Goal: Task Accomplishment & Management: Complete application form

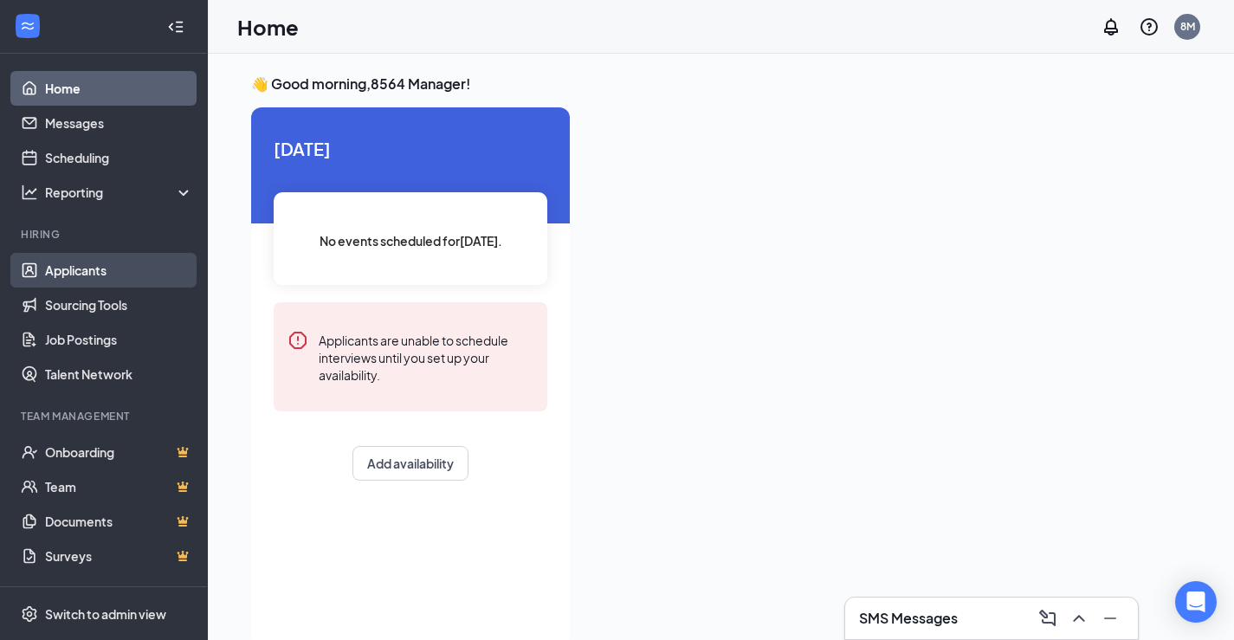
click at [81, 262] on link "Applicants" at bounding box center [119, 270] width 148 height 35
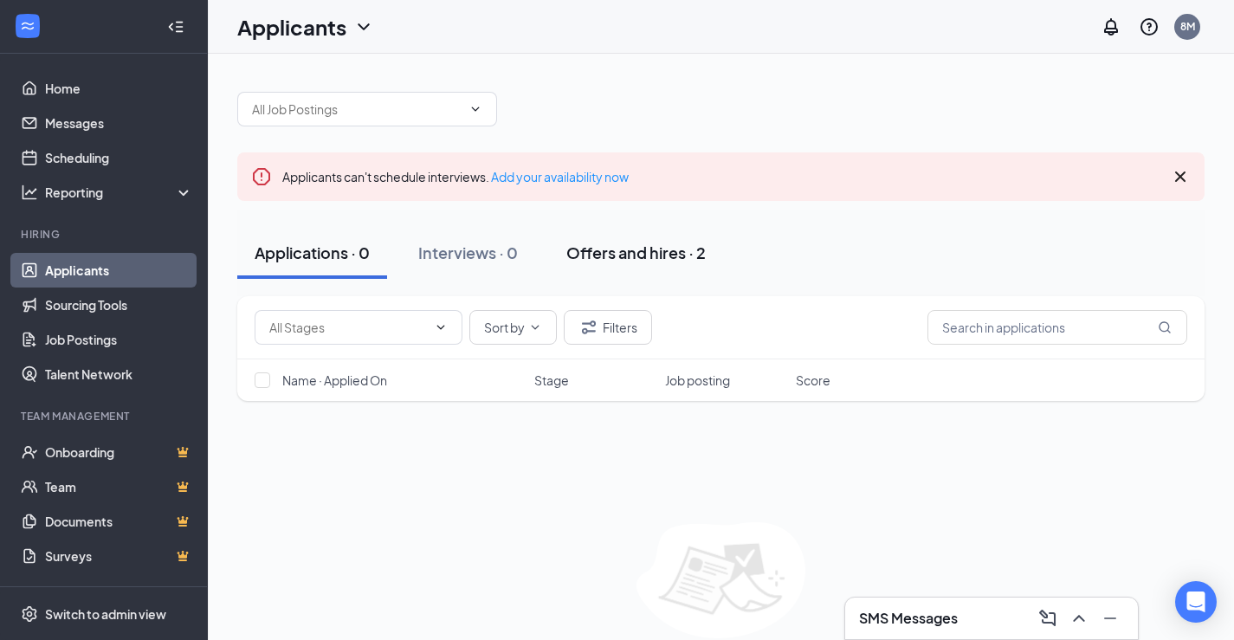
click at [671, 252] on div "Offers and hires · 2" at bounding box center [635, 253] width 139 height 22
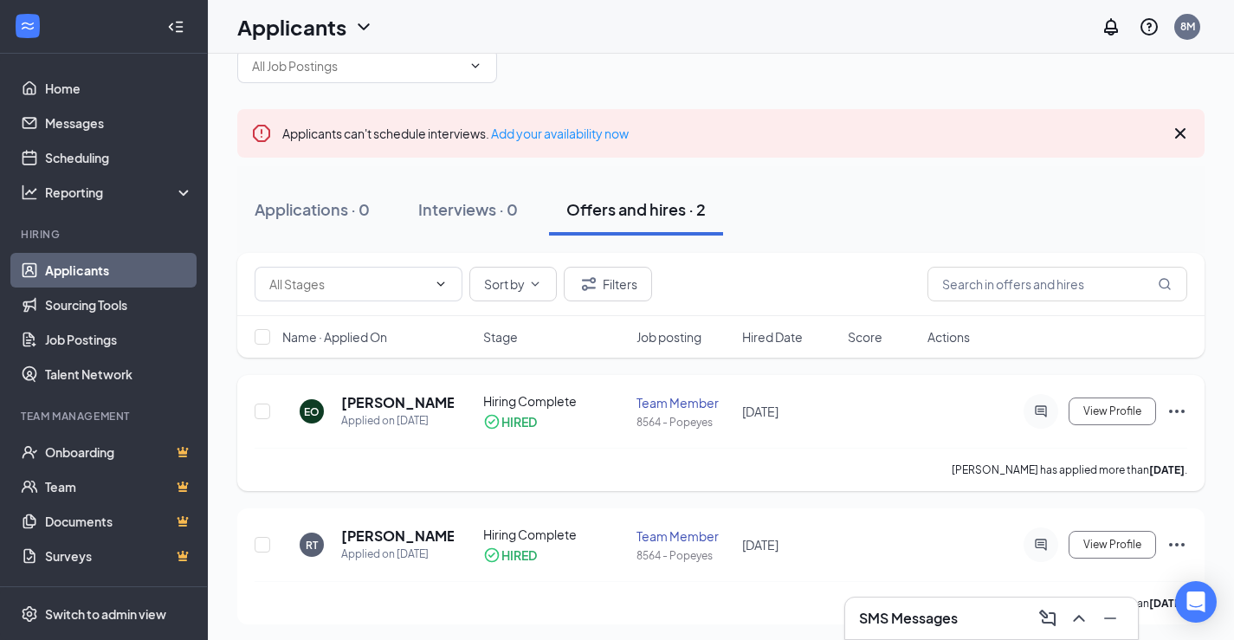
scroll to position [49, 0]
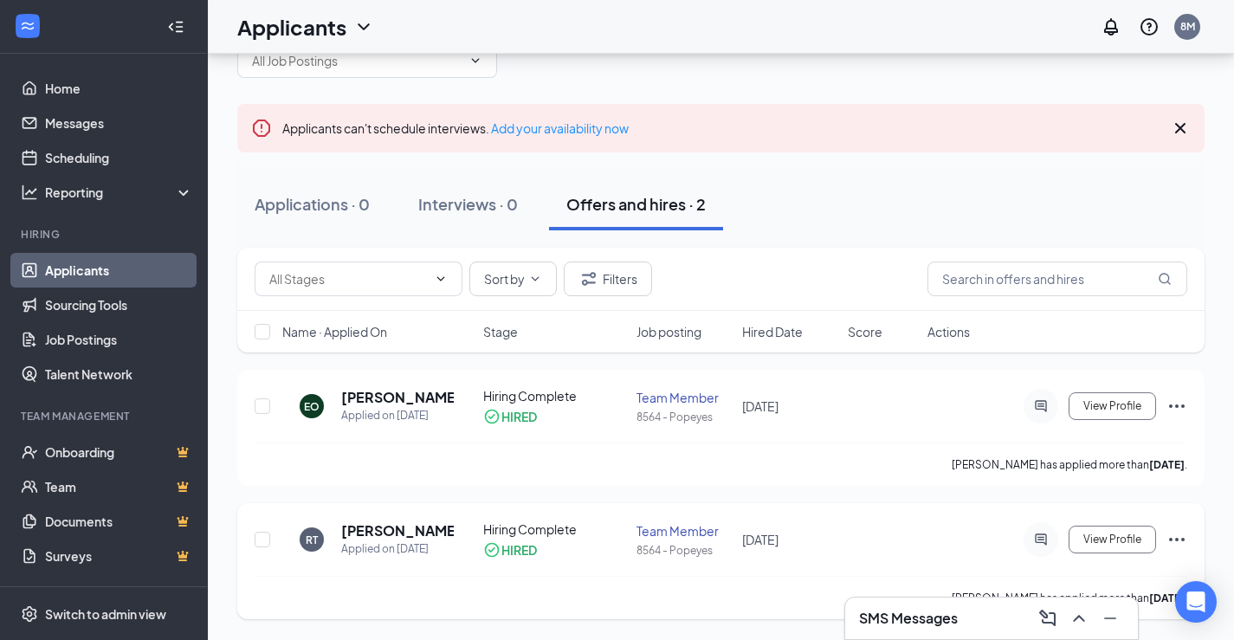
click at [1175, 535] on icon "Ellipses" at bounding box center [1177, 539] width 21 height 21
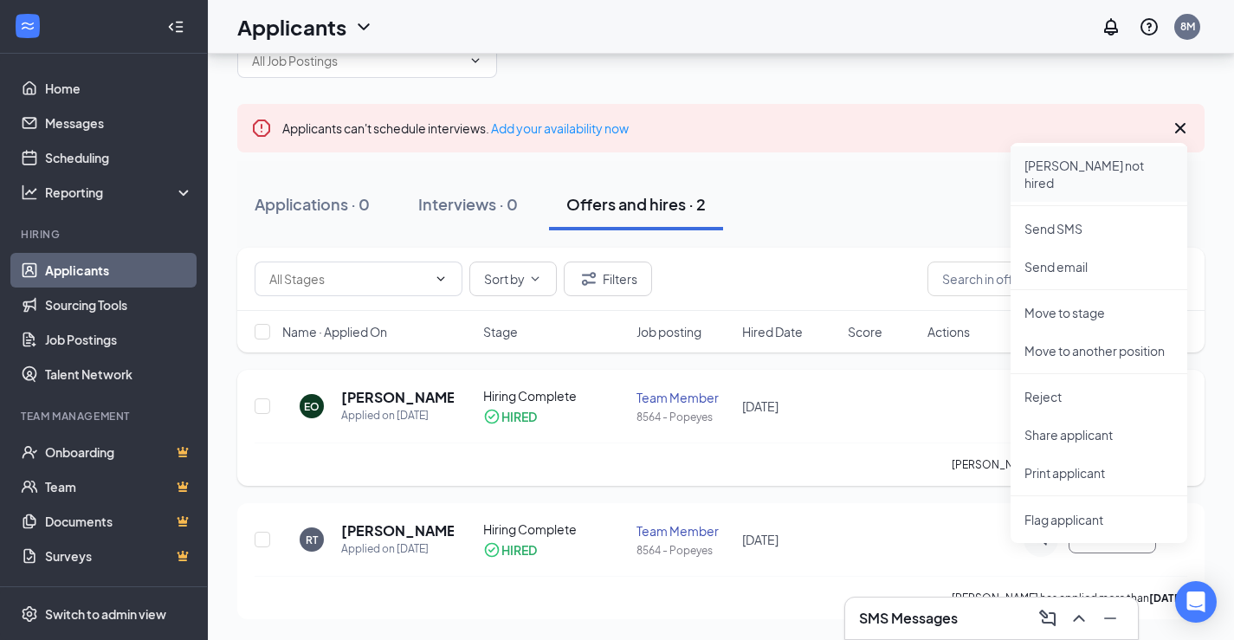
click at [1079, 154] on li "[PERSON_NAME] not hired" at bounding box center [1099, 173] width 177 height 55
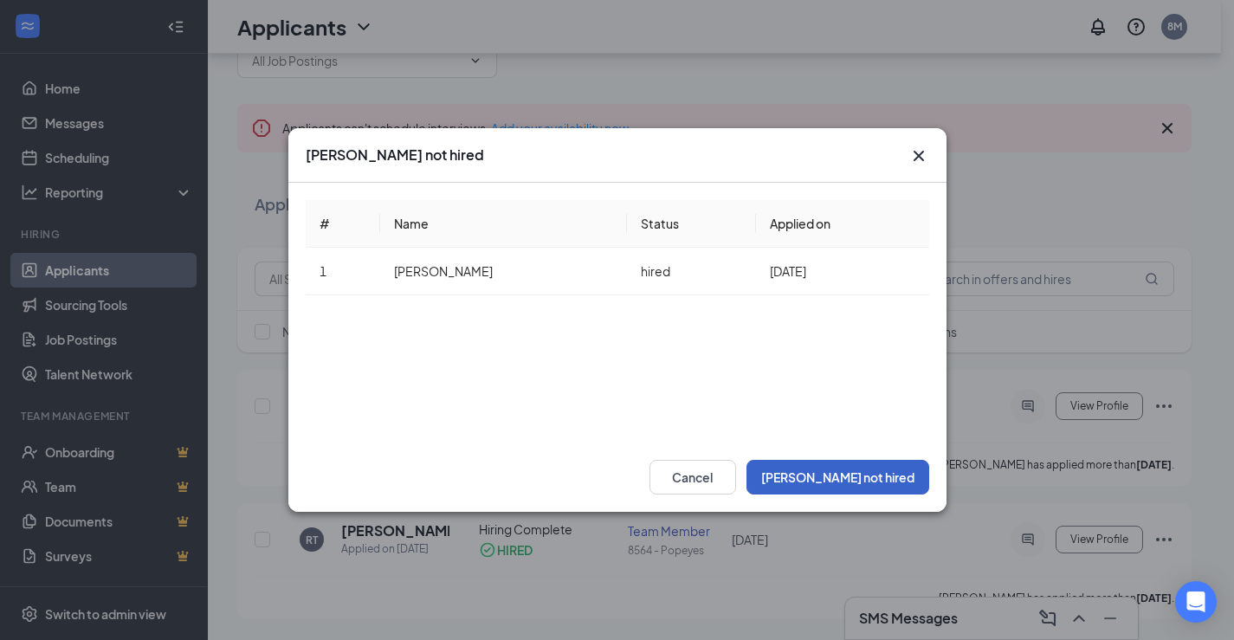
click at [877, 488] on button "[PERSON_NAME] not hired" at bounding box center [838, 477] width 183 height 35
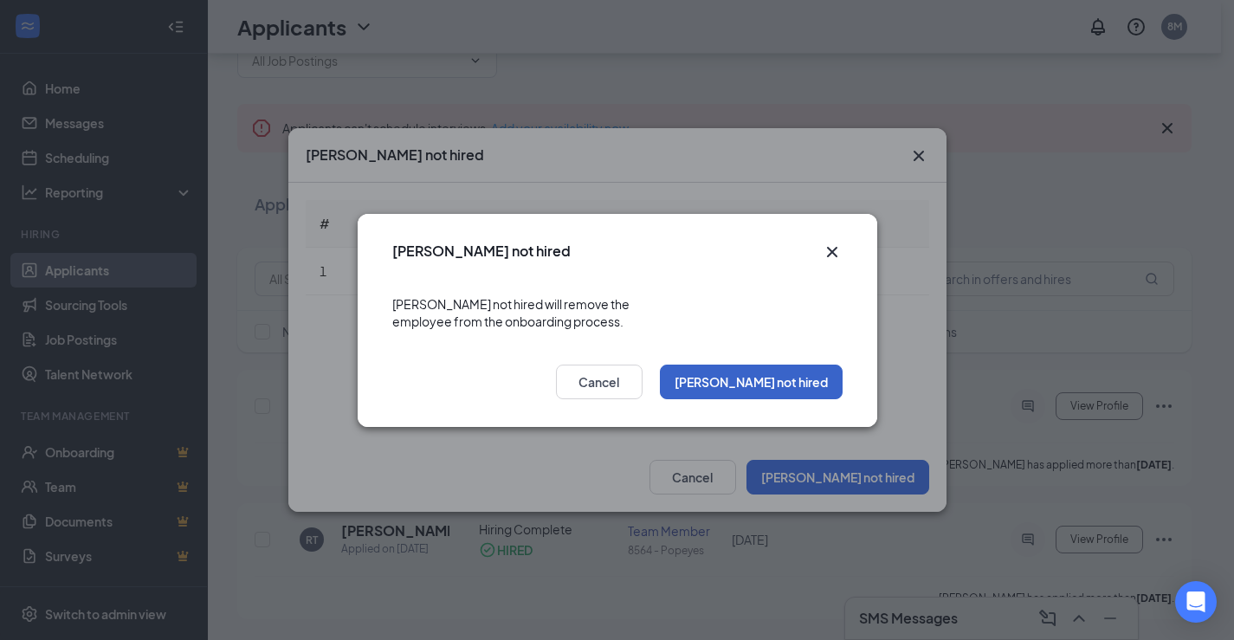
click at [796, 367] on button "[PERSON_NAME] not hired" at bounding box center [751, 382] width 183 height 35
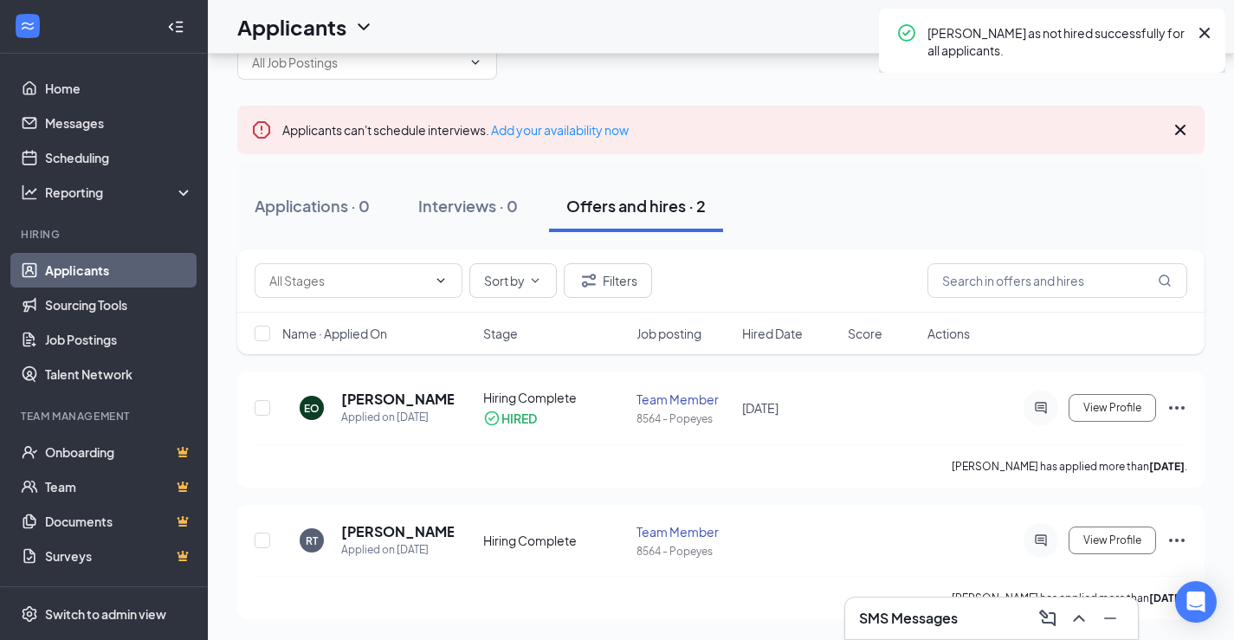
scroll to position [47, 0]
click at [1181, 398] on icon "Ellipses" at bounding box center [1177, 408] width 21 height 21
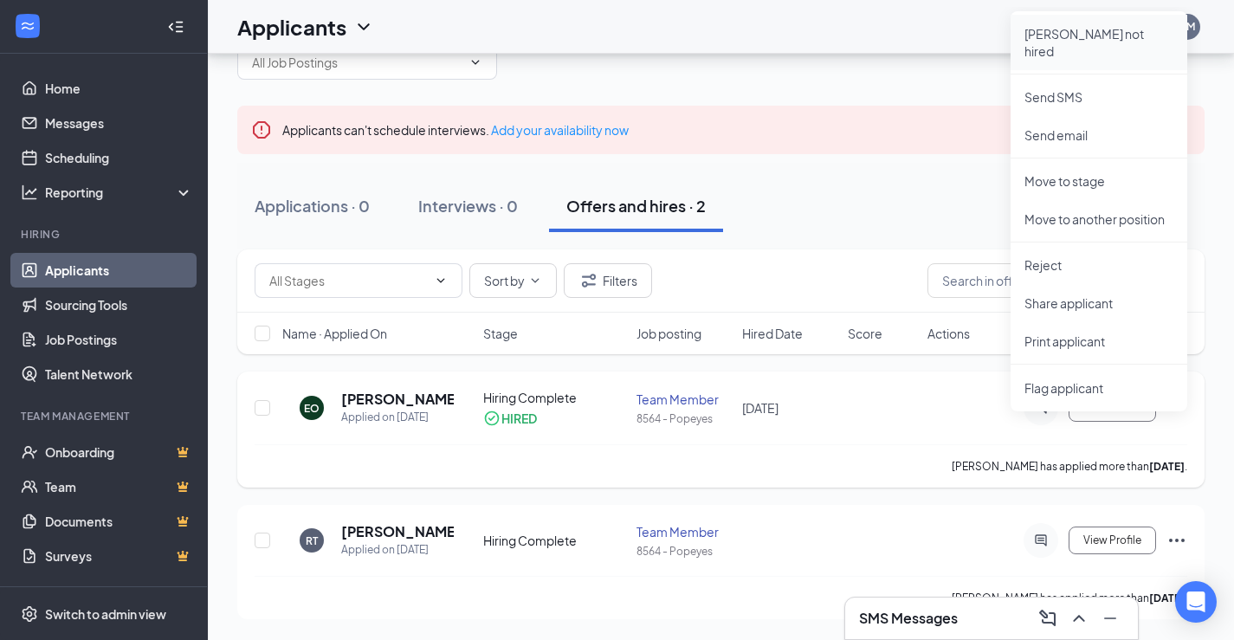
click at [1072, 34] on p "[PERSON_NAME] not hired" at bounding box center [1099, 42] width 149 height 35
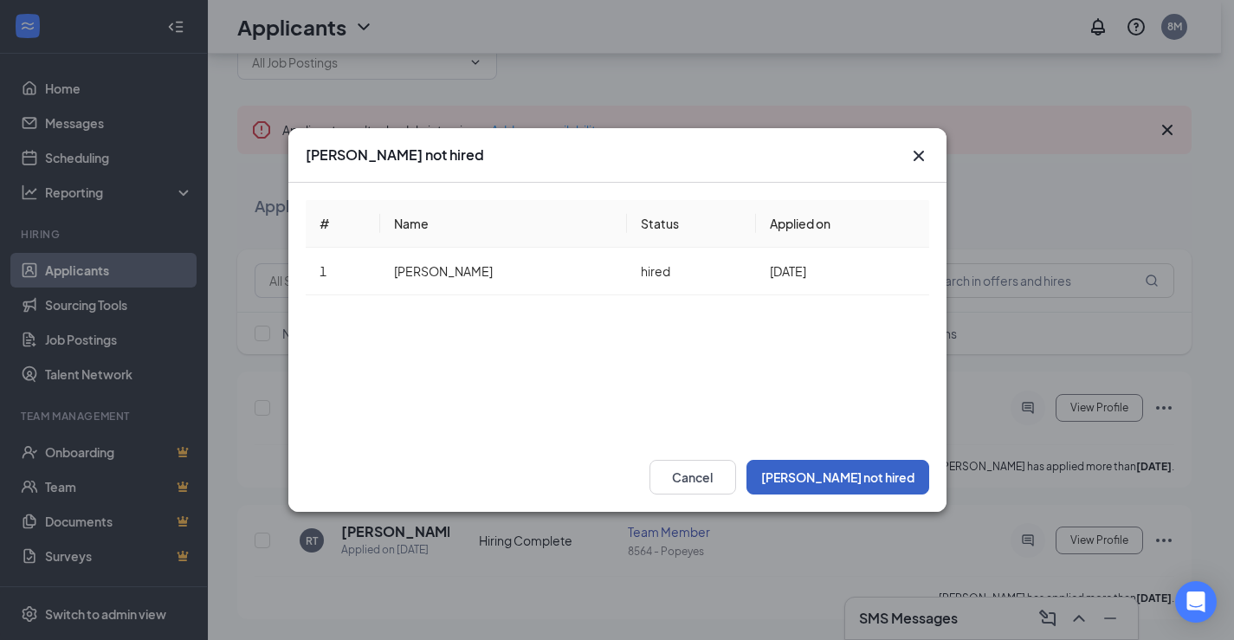
click at [882, 488] on button "[PERSON_NAME] not hired" at bounding box center [838, 477] width 183 height 35
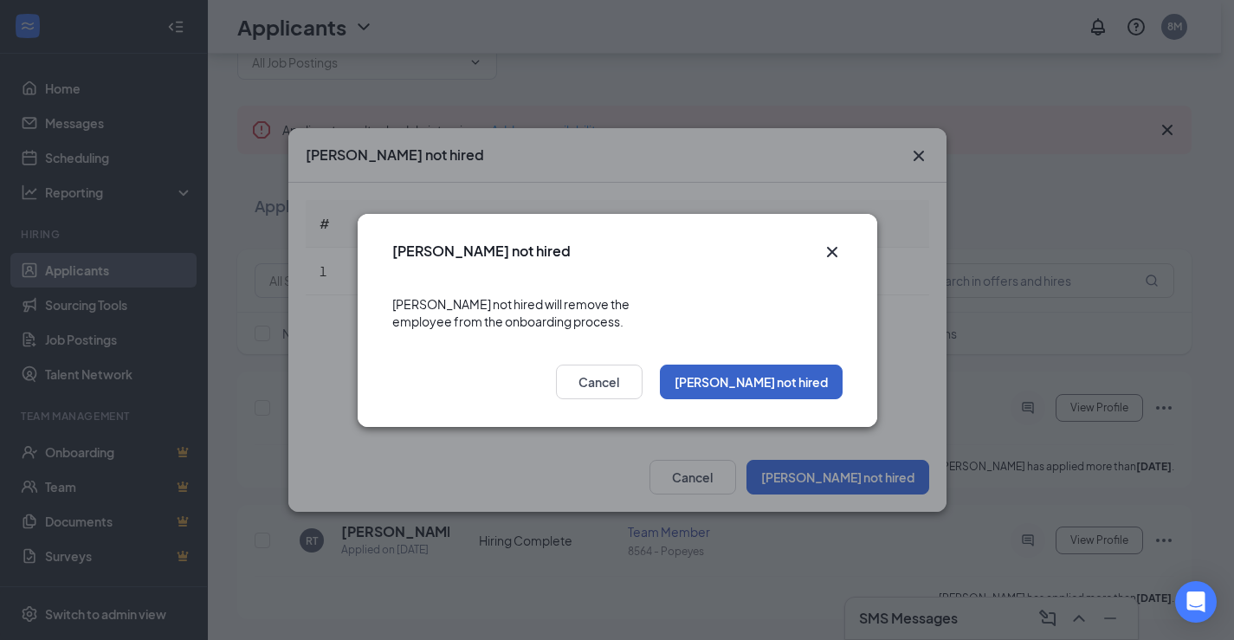
click at [793, 368] on button "[PERSON_NAME] not hired" at bounding box center [751, 382] width 183 height 35
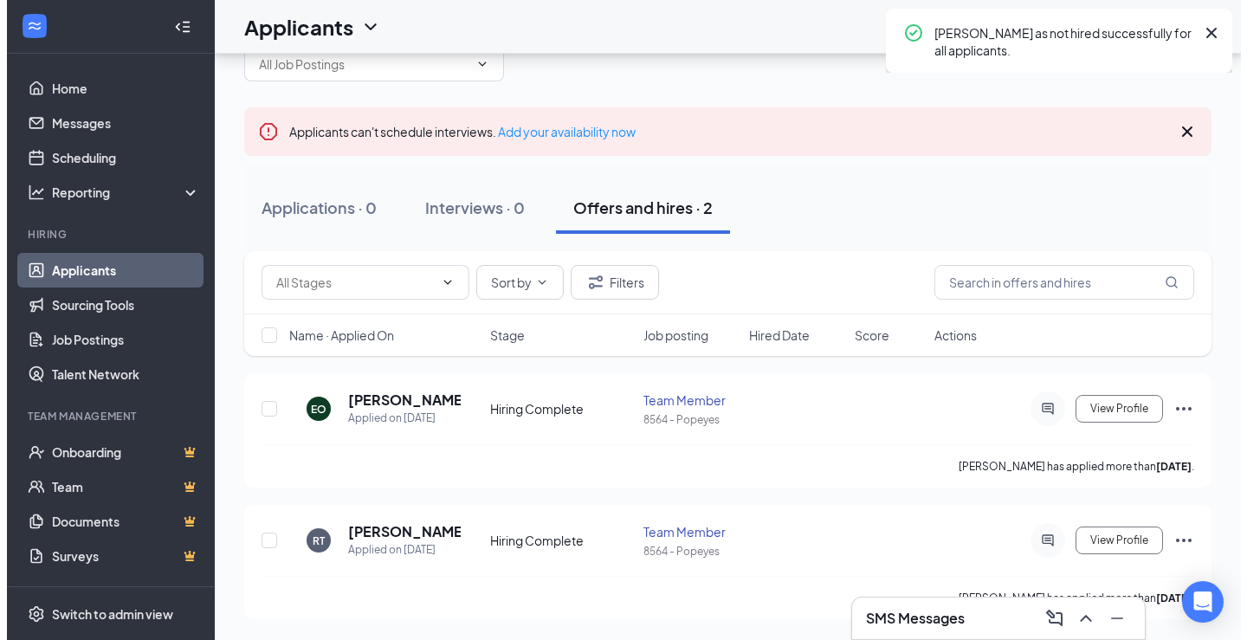
scroll to position [45, 0]
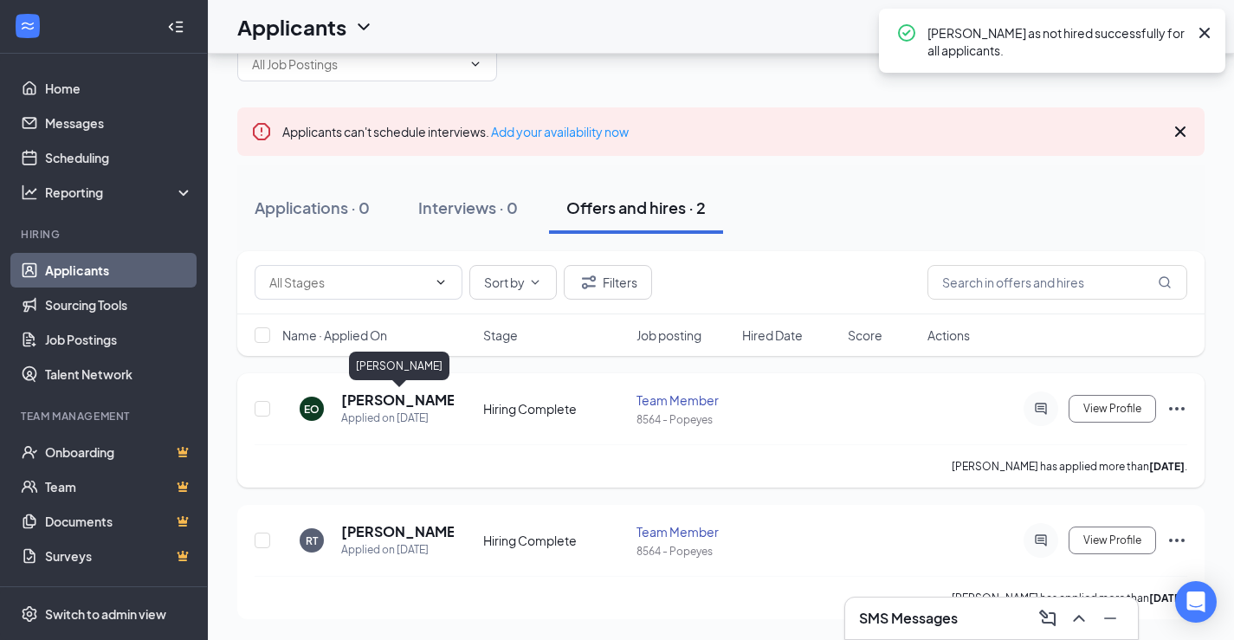
click at [370, 399] on h5 "[PERSON_NAME]" at bounding box center [397, 400] width 113 height 19
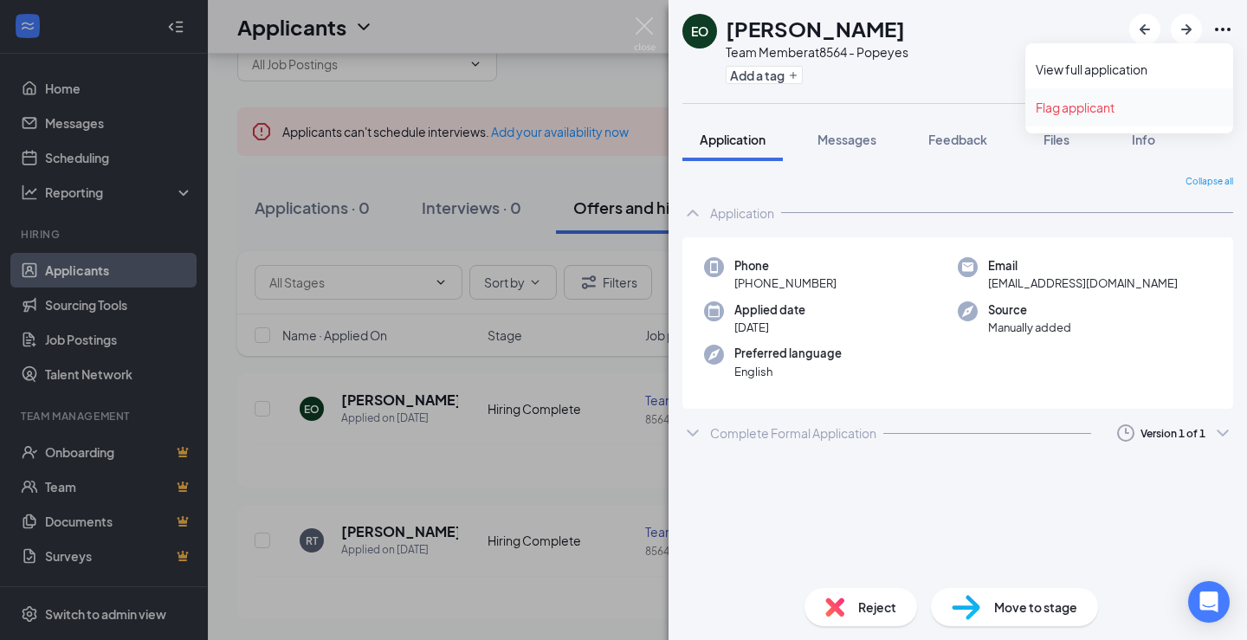
click at [1116, 100] on link "Flag applicant" at bounding box center [1129, 107] width 187 height 17
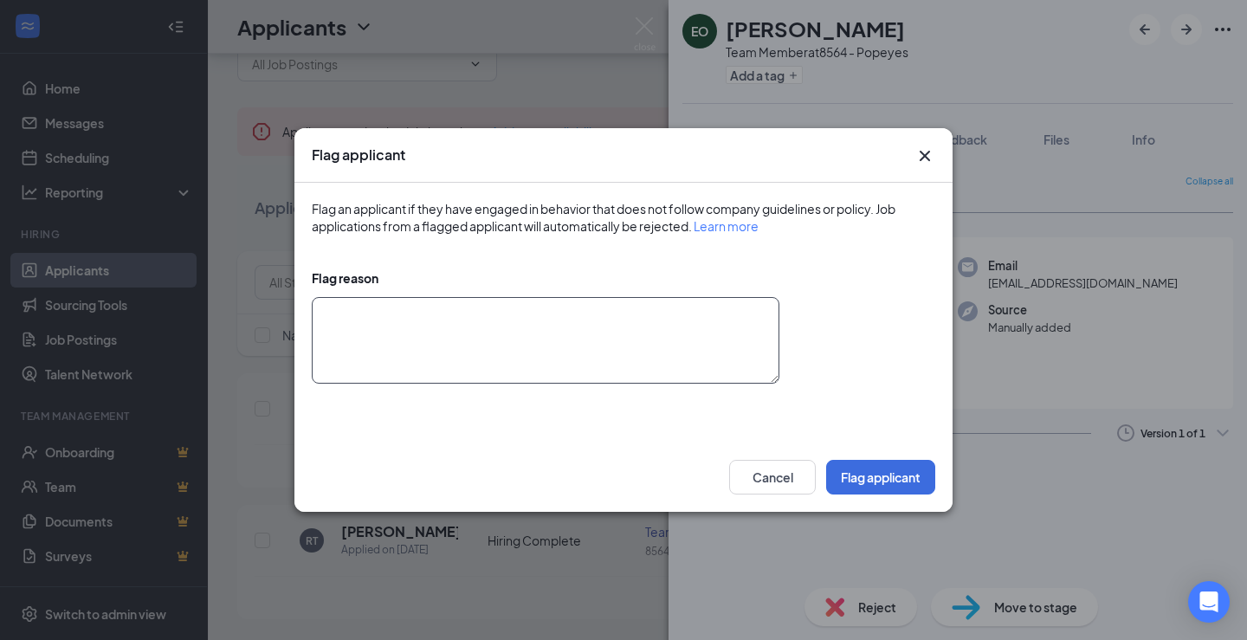
click at [590, 331] on textarea at bounding box center [546, 340] width 468 height 87
type textarea "n/a"
click at [856, 469] on button "Flag applicant" at bounding box center [880, 477] width 109 height 35
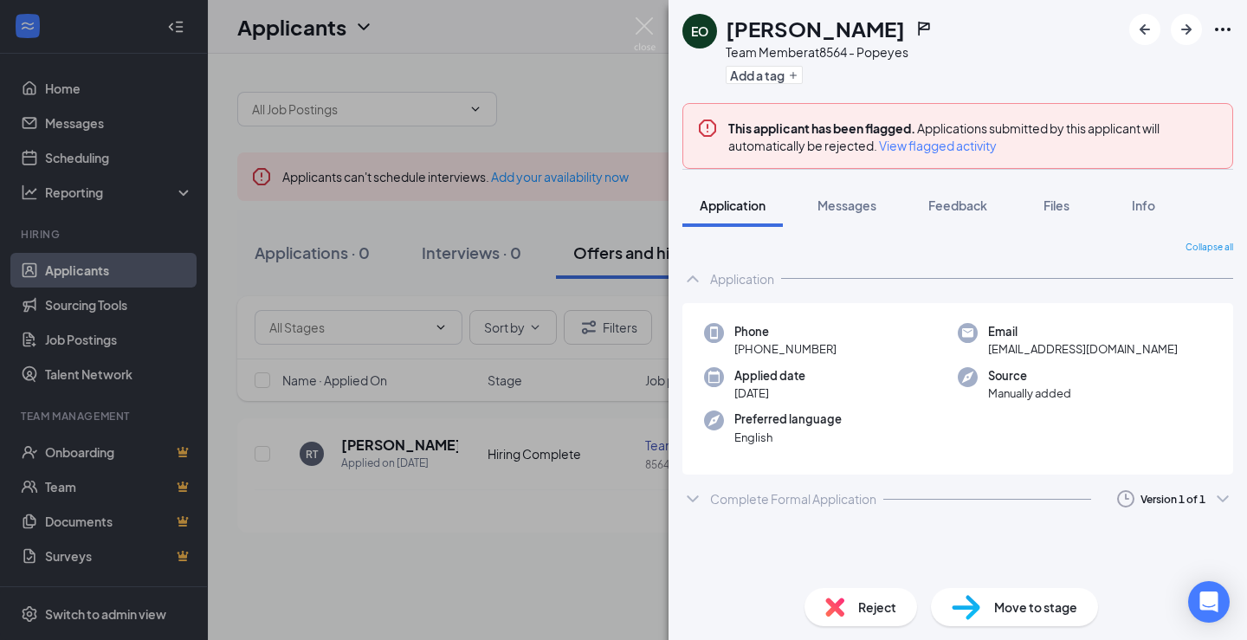
click at [551, 79] on div "EO [PERSON_NAME] Team Member at 8564 - Popeyes Add a tag This applicant has bee…" at bounding box center [623, 320] width 1247 height 640
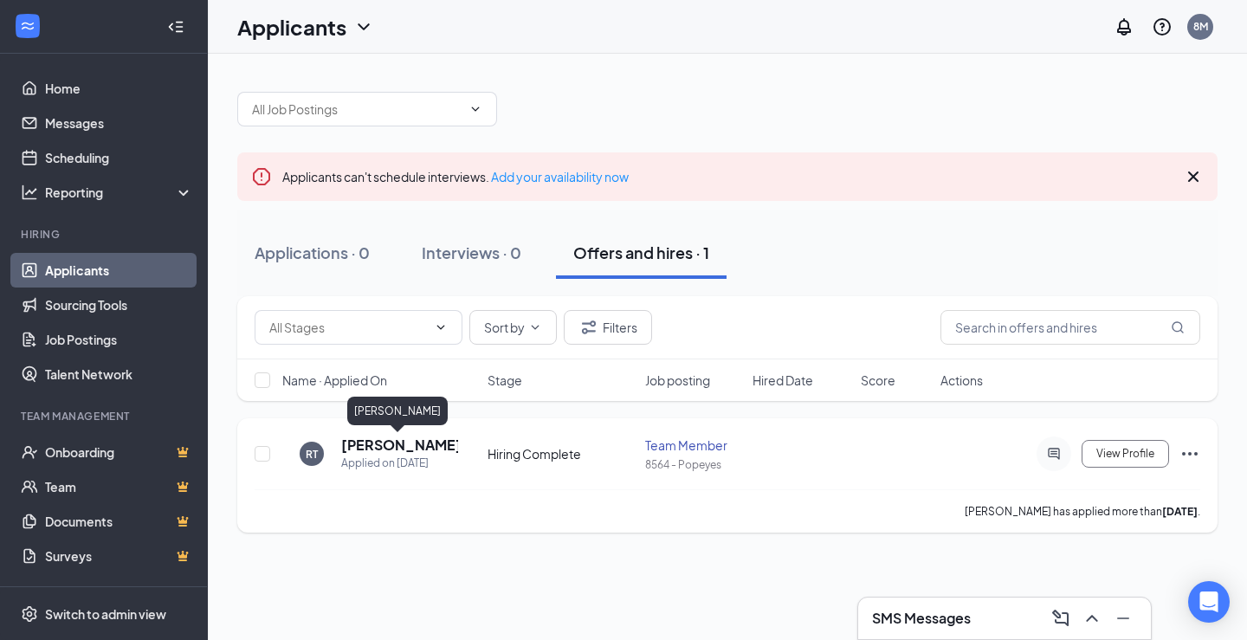
click at [400, 443] on h5 "[PERSON_NAME]" at bounding box center [399, 445] width 117 height 19
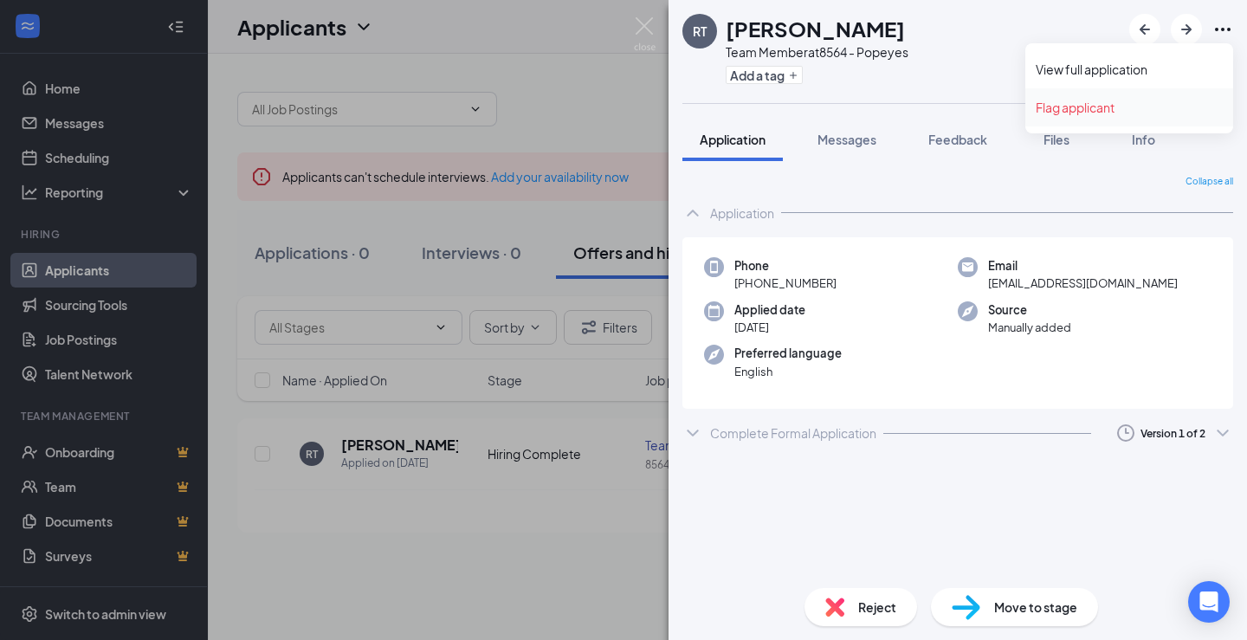
click at [1095, 102] on link "Flag applicant" at bounding box center [1129, 107] width 187 height 17
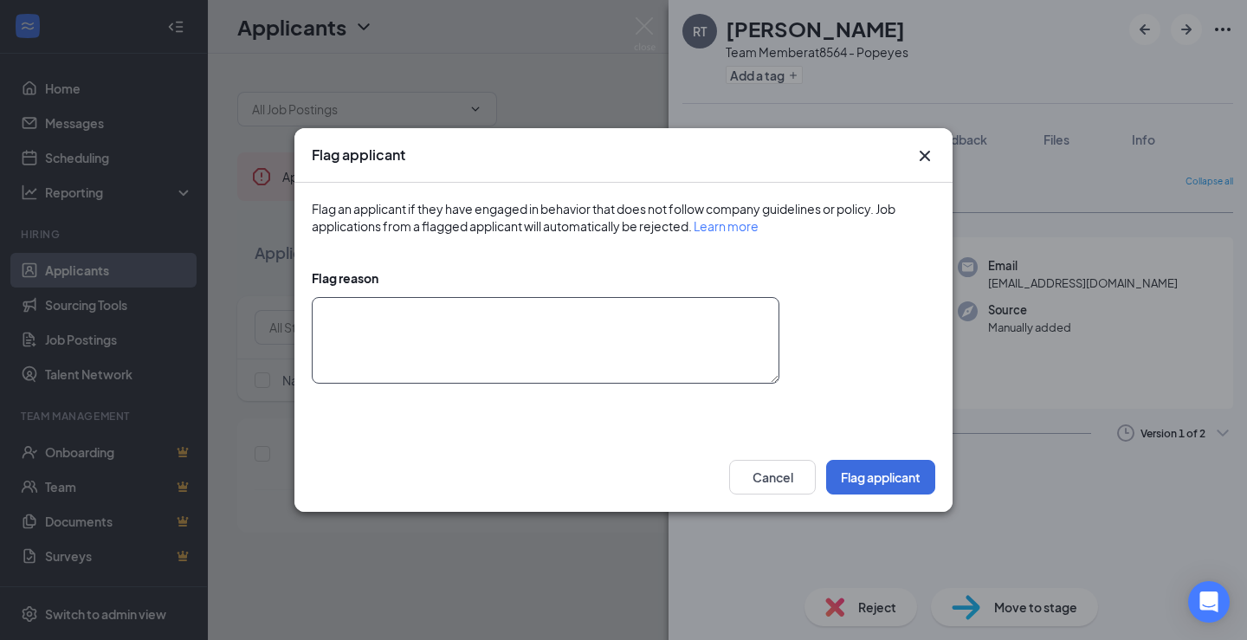
click at [663, 359] on textarea at bounding box center [546, 340] width 468 height 87
type textarea "N/A"
click at [911, 476] on button "Flag applicant" at bounding box center [880, 477] width 109 height 35
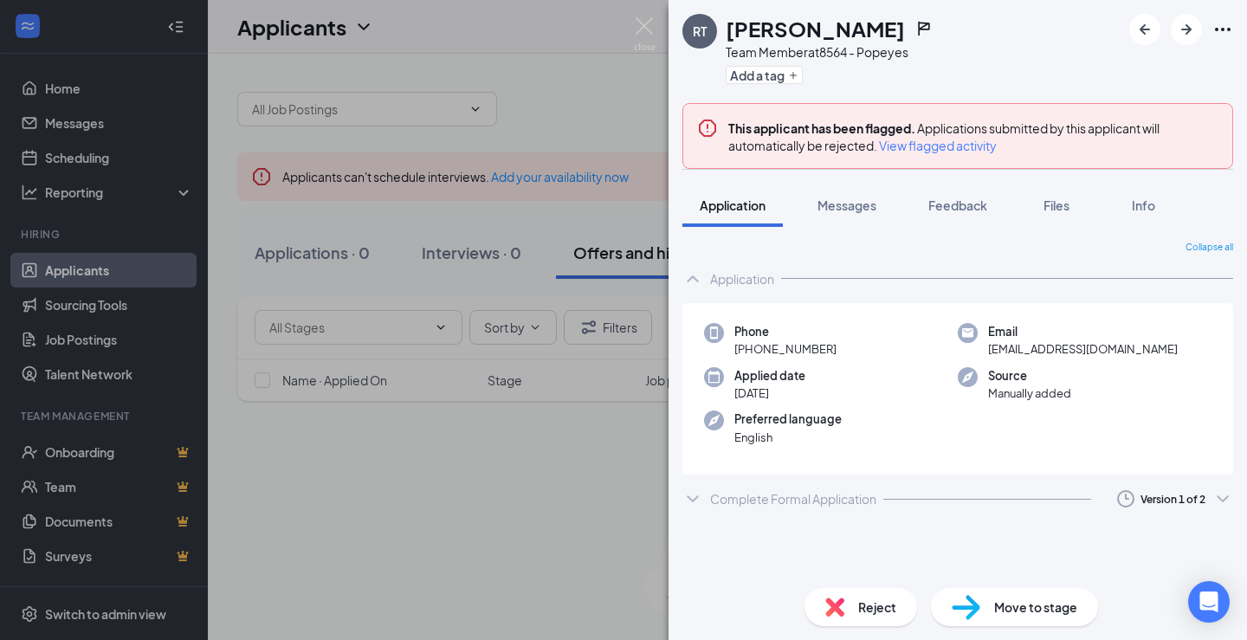
click at [554, 72] on div "RT [PERSON_NAME] Team Member at 8564 - Popeyes Add a tag This applicant has bee…" at bounding box center [623, 320] width 1247 height 640
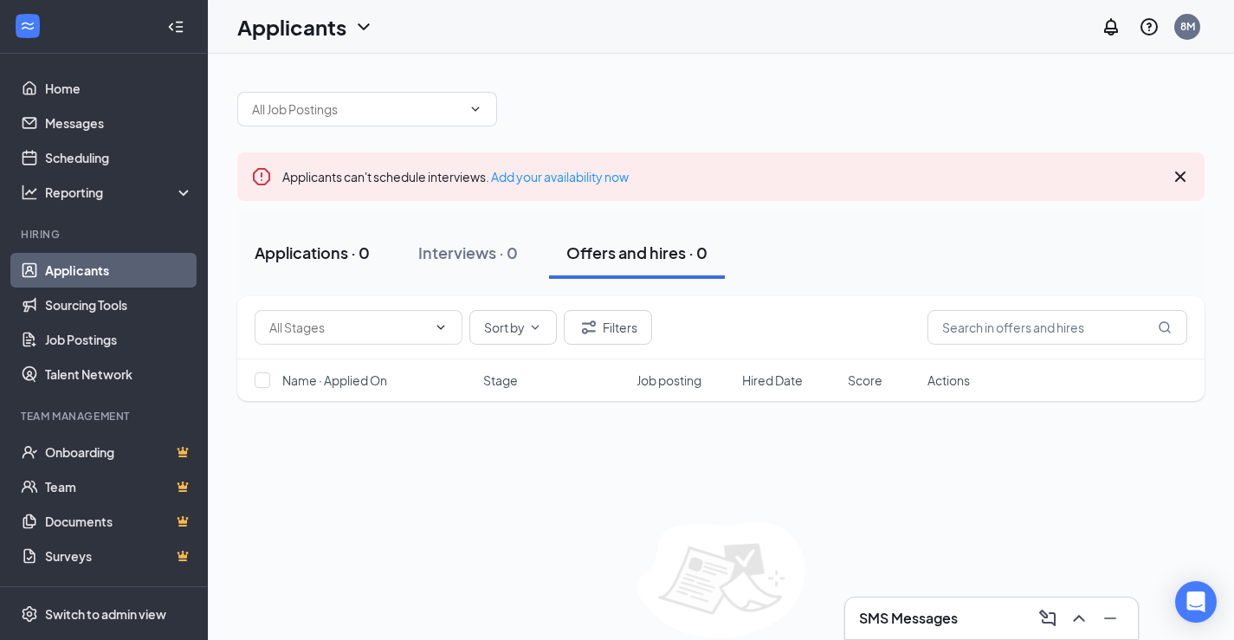
click at [291, 255] on div "Applications · 0" at bounding box center [312, 253] width 115 height 22
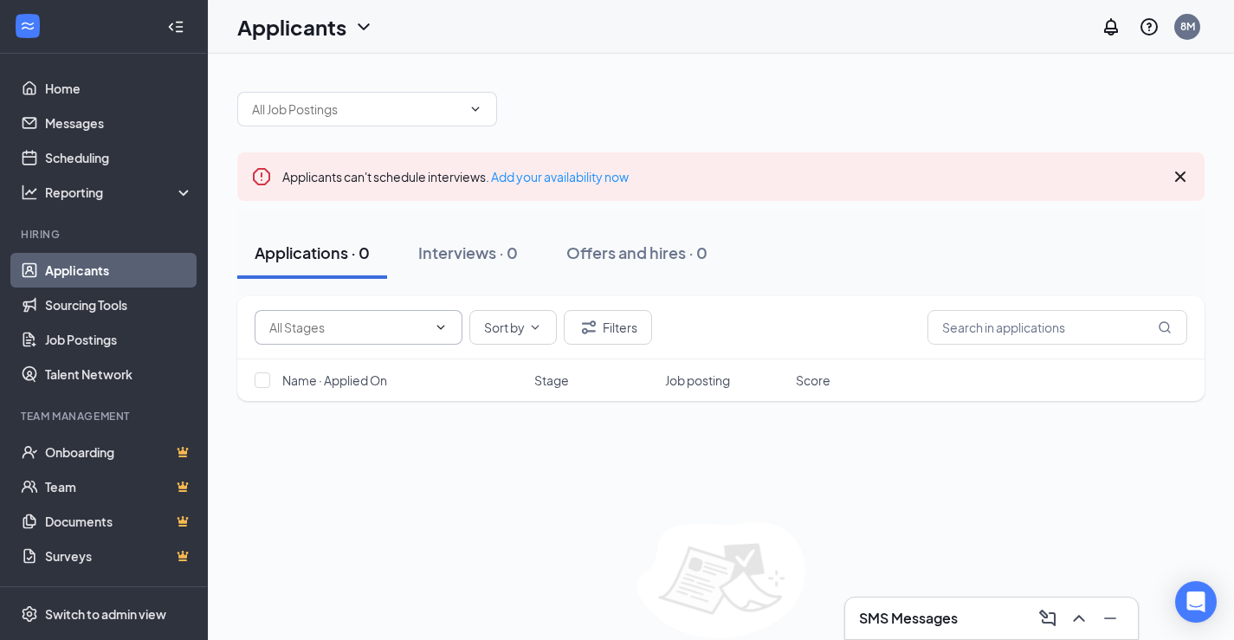
click at [435, 322] on icon "ChevronDown" at bounding box center [441, 327] width 14 height 14
click at [410, 358] on div "No options" at bounding box center [373, 359] width 208 height 38
click at [644, 320] on button "Filters" at bounding box center [608, 327] width 88 height 35
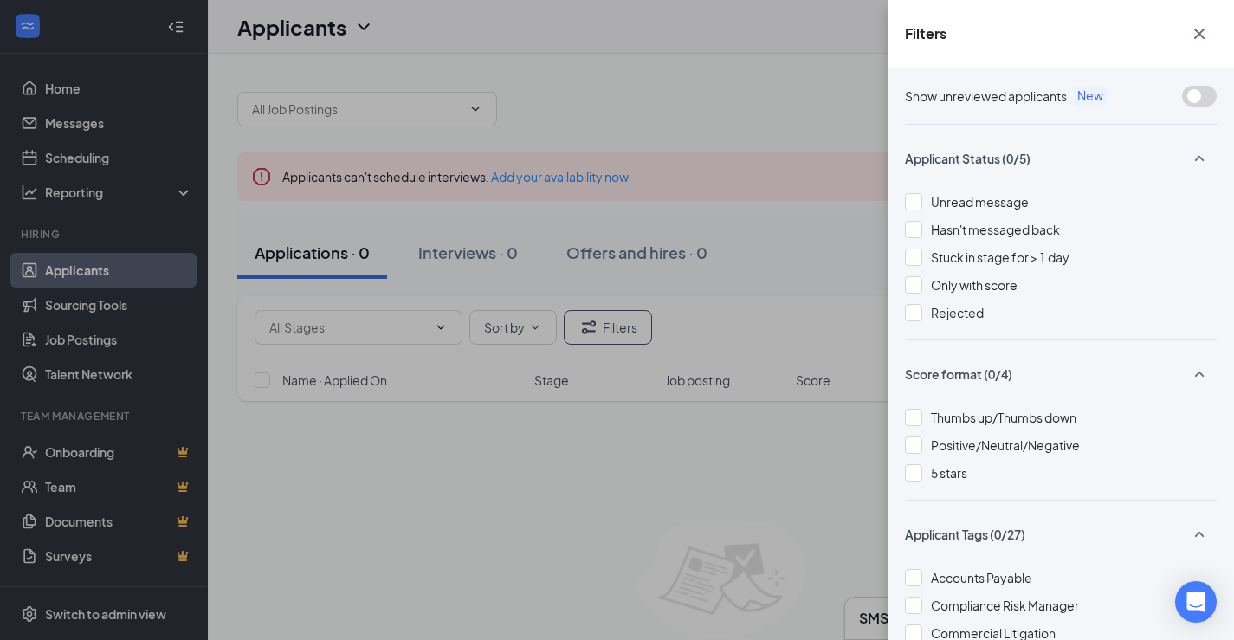
click at [776, 223] on div "Filters Show unreviewed applicants New Applicant Status (0/5) Unread message Ha…" at bounding box center [617, 320] width 1234 height 640
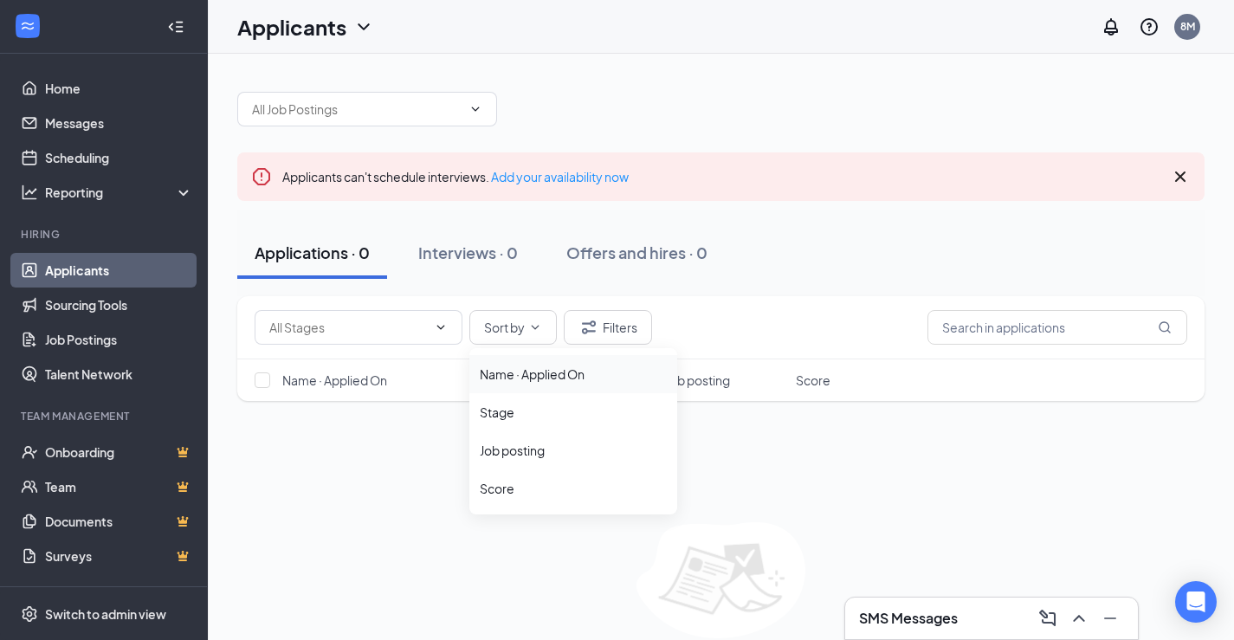
click at [559, 378] on div "Name · Applied On" at bounding box center [573, 374] width 187 height 17
click at [521, 323] on span "Sort by" at bounding box center [504, 327] width 41 height 12
click at [761, 208] on div "Applicants can't schedule interviews. Add your availability now Applications · …" at bounding box center [720, 382] width 967 height 616
click at [1025, 328] on input "text" at bounding box center [1058, 327] width 260 height 35
click at [120, 282] on link "Applicants" at bounding box center [119, 270] width 148 height 35
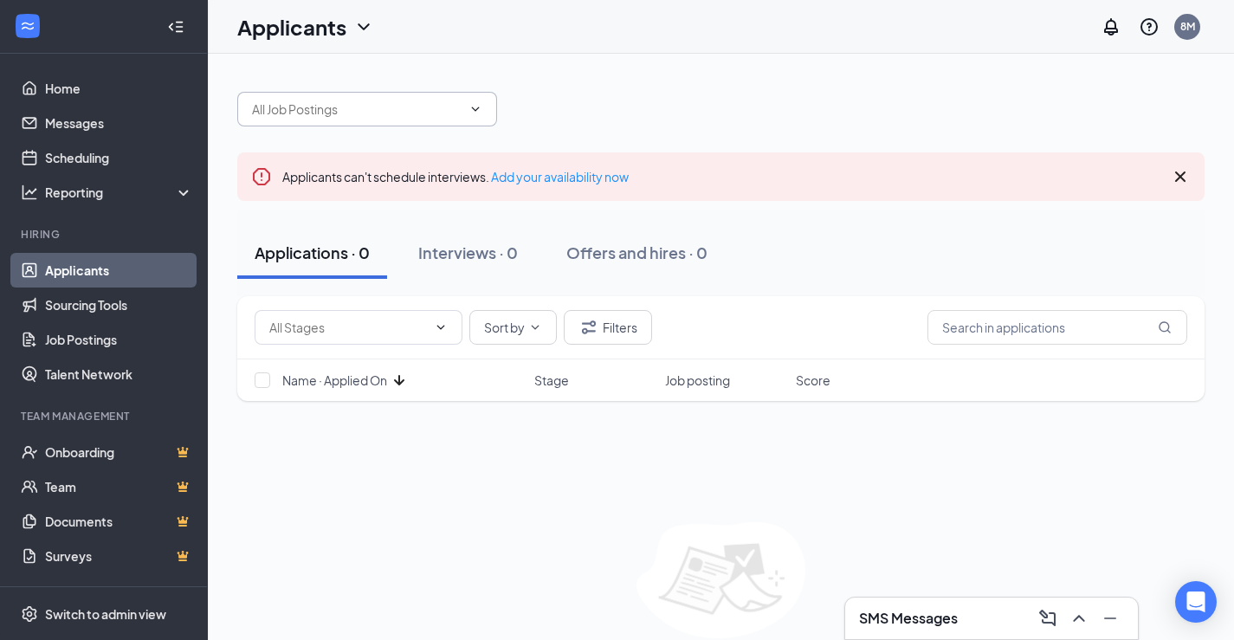
click at [461, 96] on span at bounding box center [367, 109] width 260 height 35
click at [473, 100] on span at bounding box center [367, 109] width 260 height 35
click at [477, 98] on span at bounding box center [367, 109] width 260 height 35
click at [480, 107] on icon "ChevronDown" at bounding box center [476, 109] width 14 height 14
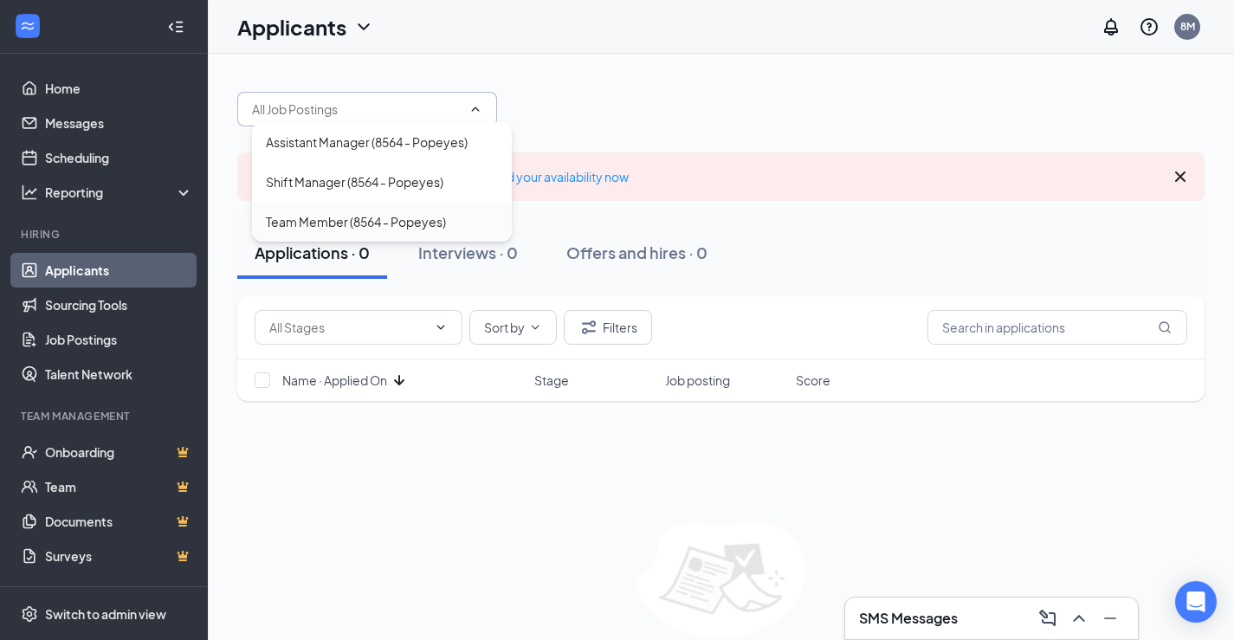
click at [384, 216] on div "Team Member (8564 - Popeyes)" at bounding box center [356, 221] width 180 height 19
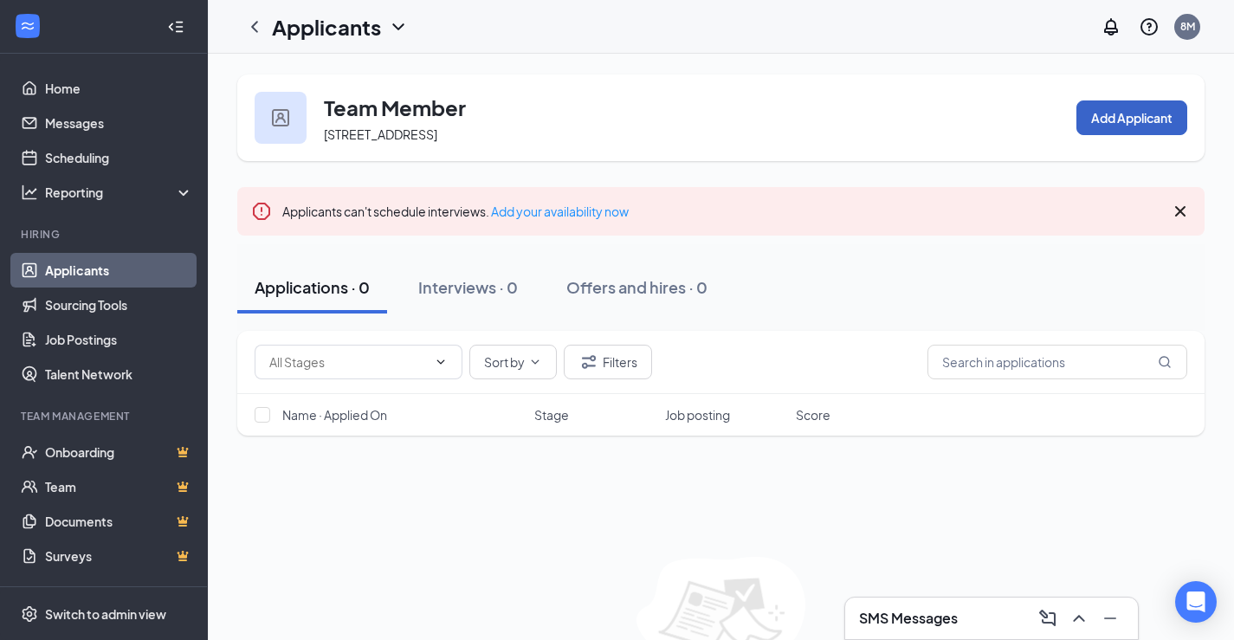
click at [1148, 108] on button "Add Applicant" at bounding box center [1132, 117] width 111 height 35
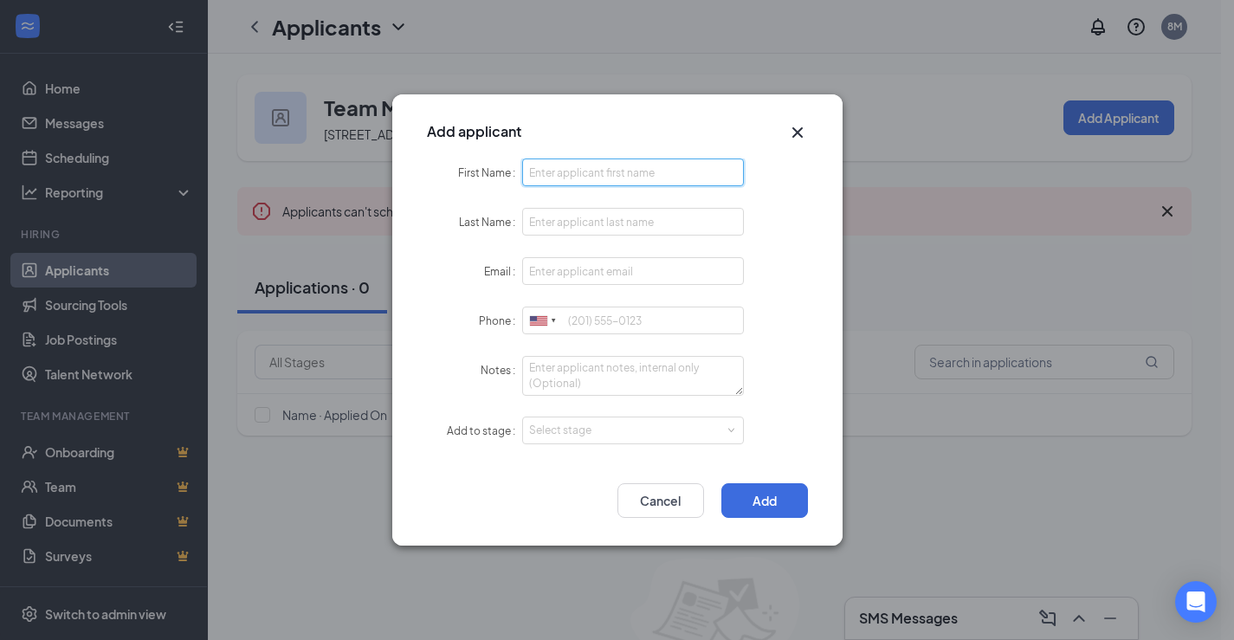
click at [602, 171] on input "First Name" at bounding box center [633, 173] width 223 height 28
type input "r"
type input "[PERSON_NAME] [PERSON_NAME]"
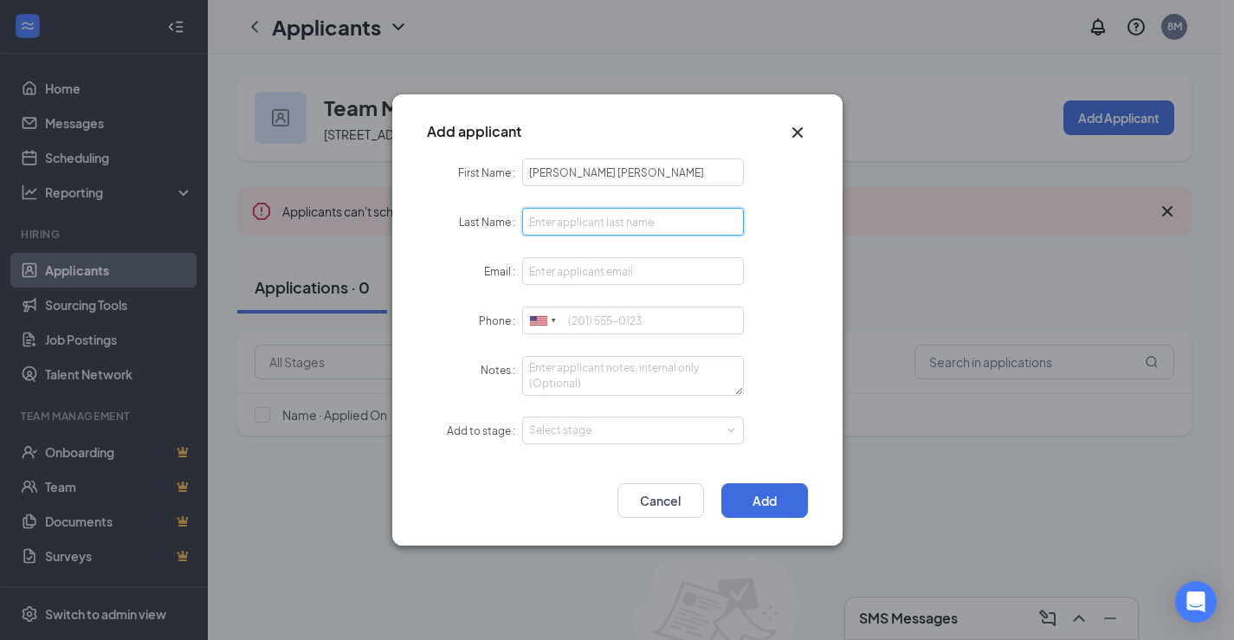
click at [685, 224] on input "Last Name" at bounding box center [633, 222] width 223 height 28
type input "[PERSON_NAME]"
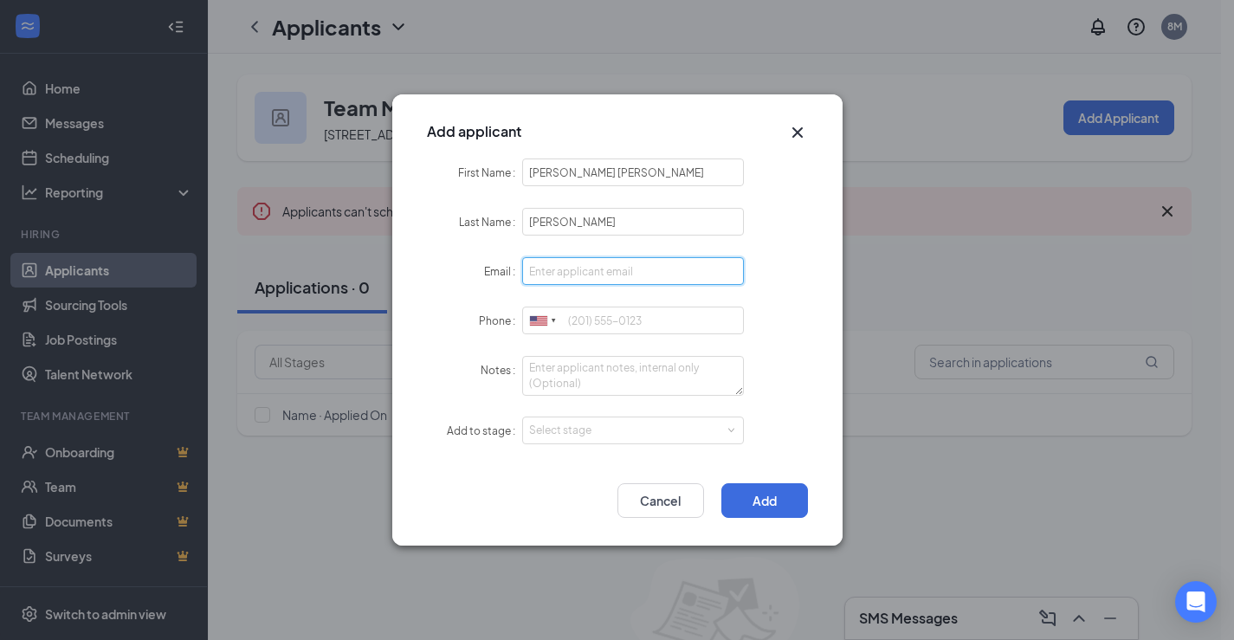
click at [598, 275] on input "Email" at bounding box center [633, 271] width 223 height 28
click at [592, 269] on input "rmendozarofriguez" at bounding box center [633, 271] width 223 height 28
click at [640, 275] on input "rmendozarodriguez" at bounding box center [633, 271] width 223 height 28
click at [682, 271] on input "[EMAIL_ADDRESS][DOMAIN_NAME]" at bounding box center [633, 271] width 223 height 28
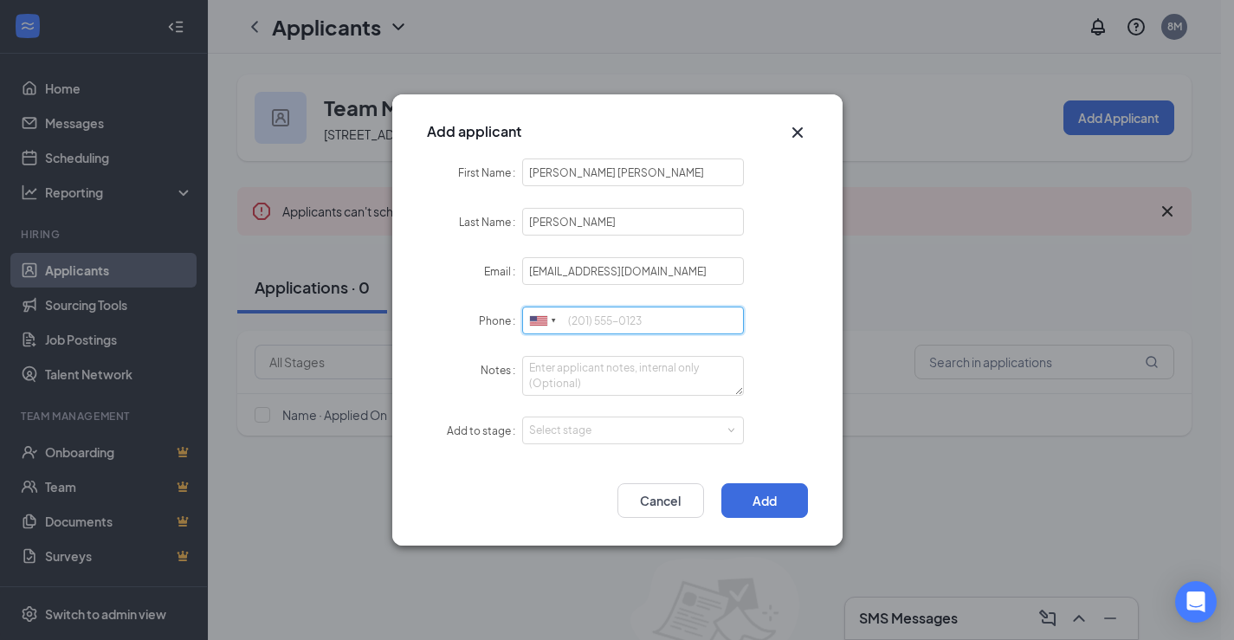
click at [644, 318] on input "Phone" at bounding box center [633, 321] width 223 height 28
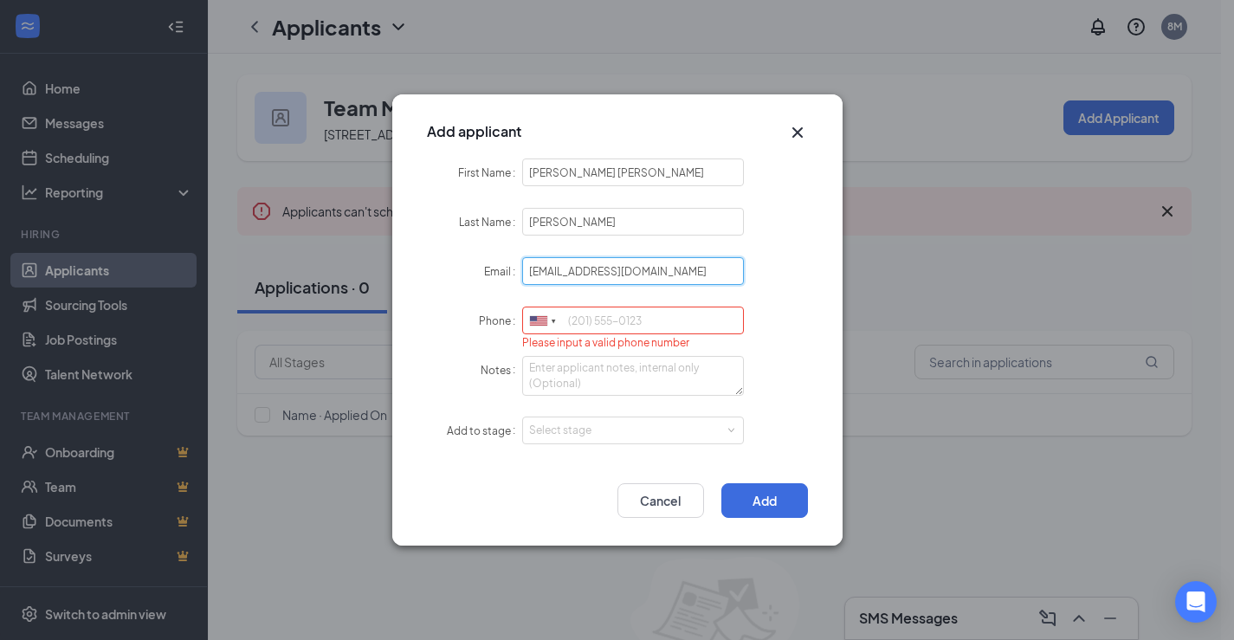
click at [676, 268] on input "[EMAIL_ADDRESS][DOMAIN_NAME]" at bounding box center [633, 271] width 223 height 28
click at [676, 270] on input "[EMAIL_ADDRESS][DOMAIN_NAME]" at bounding box center [633, 271] width 223 height 28
type input "[EMAIL_ADDRESS][DOMAIN_NAME]"
click at [700, 327] on input "Phone" at bounding box center [633, 321] width 223 height 28
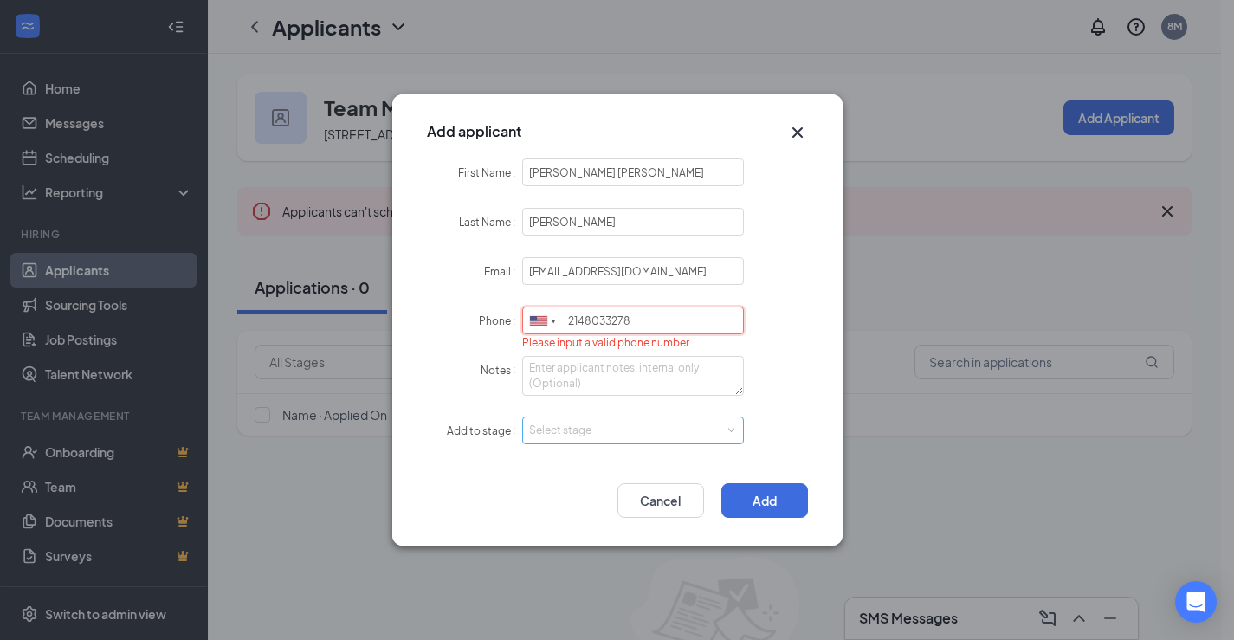
click at [604, 433] on div "Select stage" at bounding box center [629, 430] width 201 height 17
type input "2148033278"
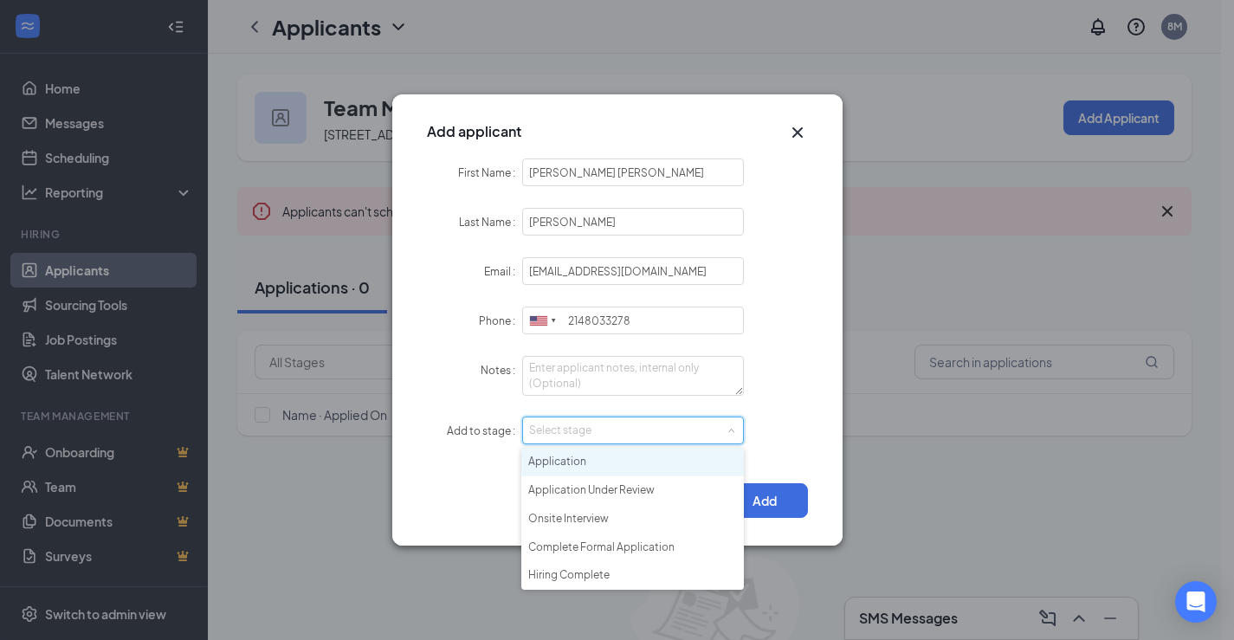
click at [586, 461] on li "Application" at bounding box center [632, 462] width 223 height 29
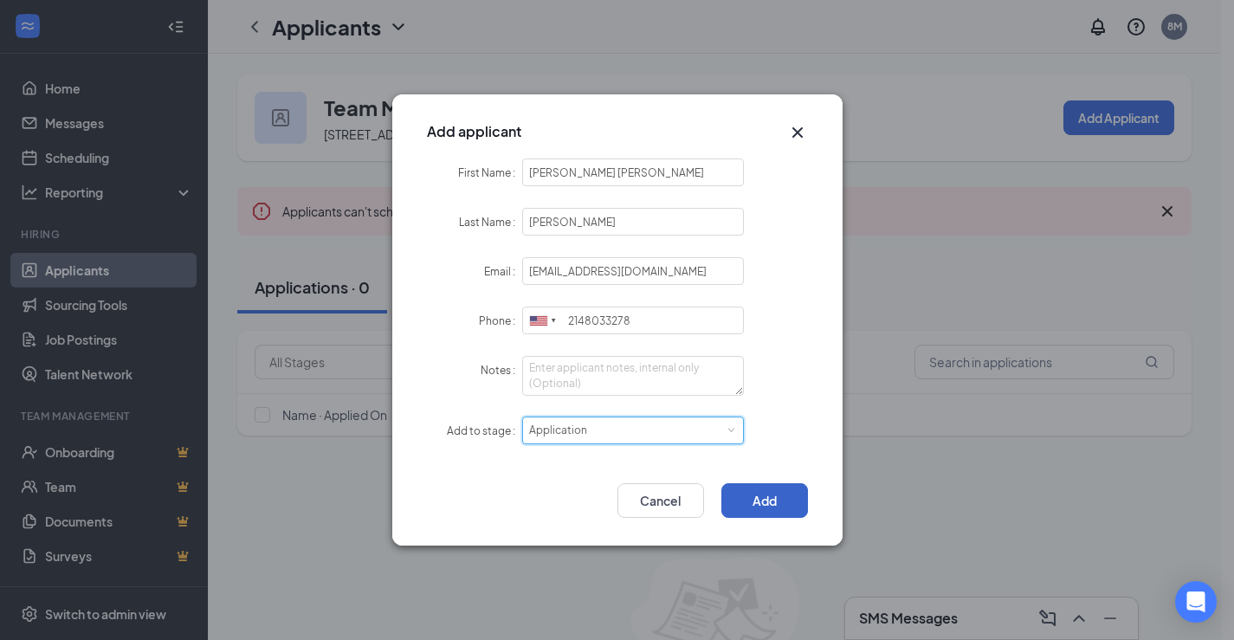
click at [771, 509] on button "Add" at bounding box center [764, 500] width 87 height 35
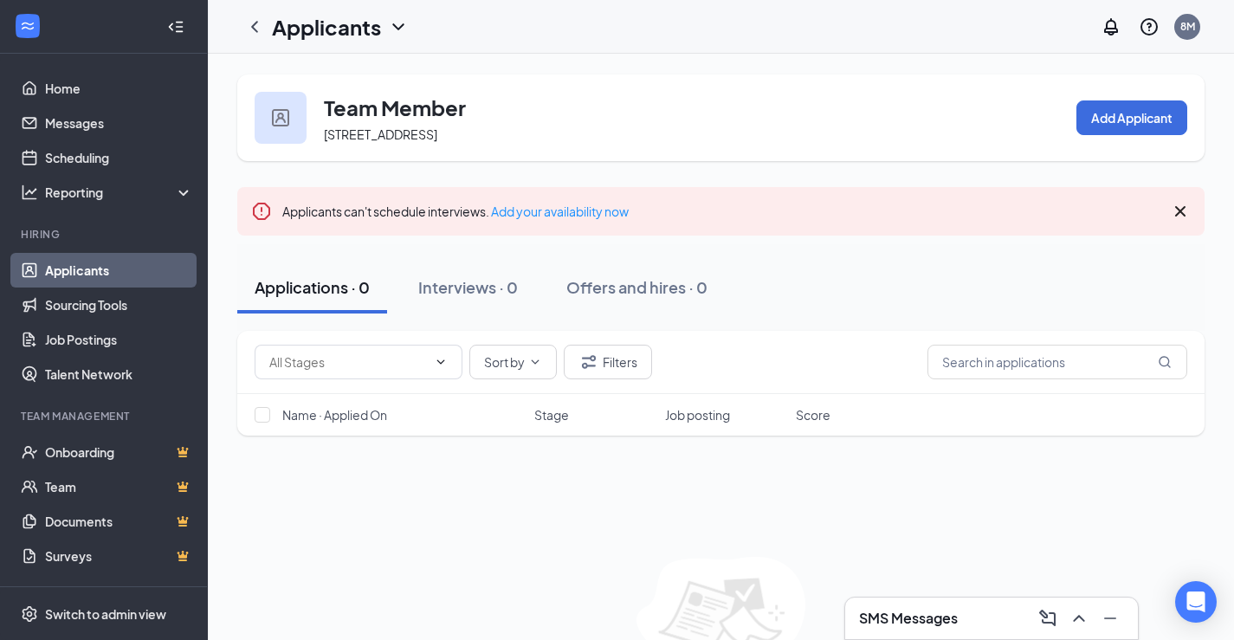
click at [897, 125] on div "Team Member [STREET_ADDRESS] Add Applicant" at bounding box center [720, 117] width 967 height 87
click at [1181, 213] on icon "Cross" at bounding box center [1180, 211] width 21 height 21
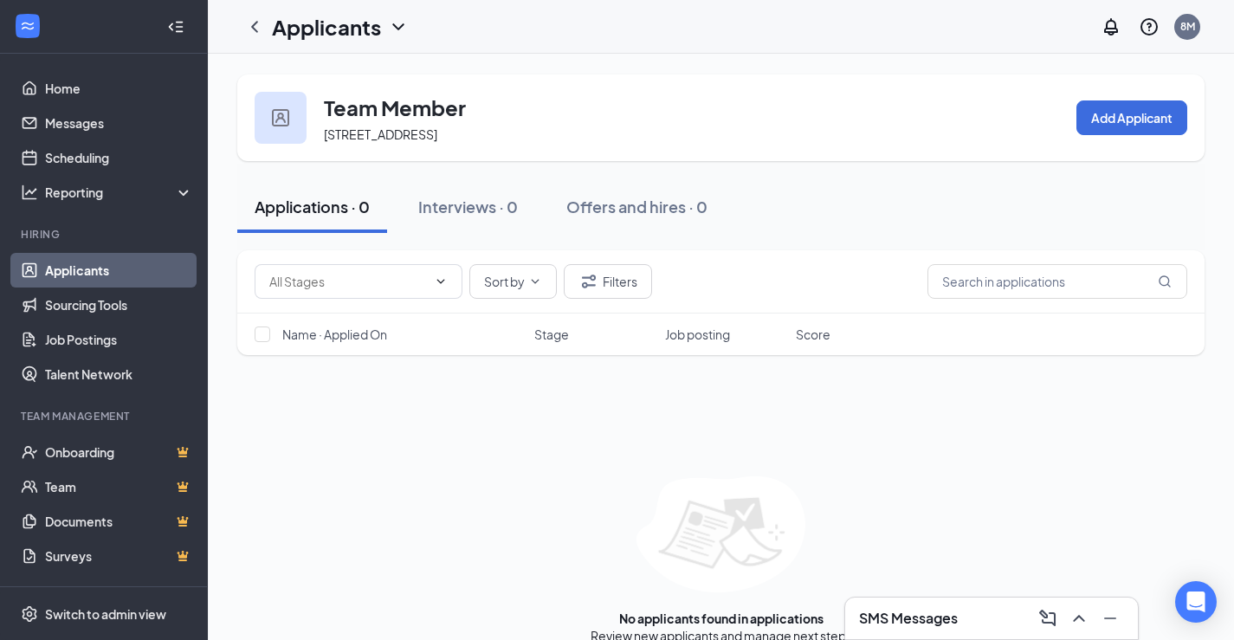
click at [87, 262] on link "Applicants" at bounding box center [119, 270] width 148 height 35
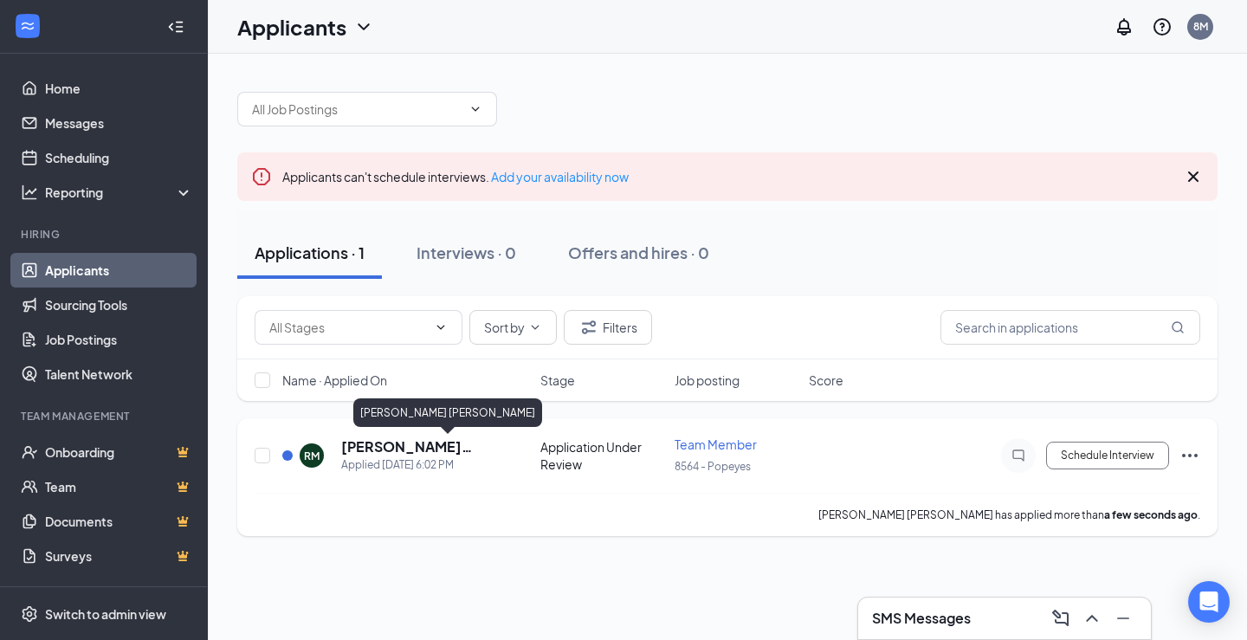
click at [437, 442] on h5 "[PERSON_NAME] [PERSON_NAME]" at bounding box center [426, 446] width 170 height 19
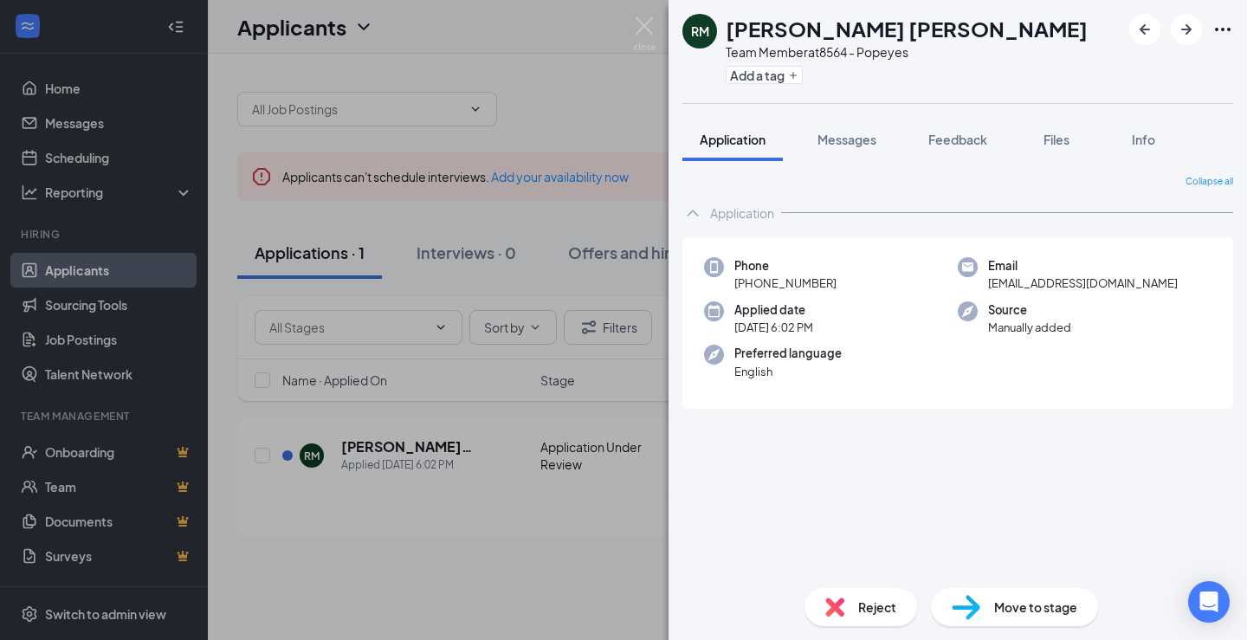
click at [1040, 605] on span "Move to stage" at bounding box center [1035, 607] width 83 height 19
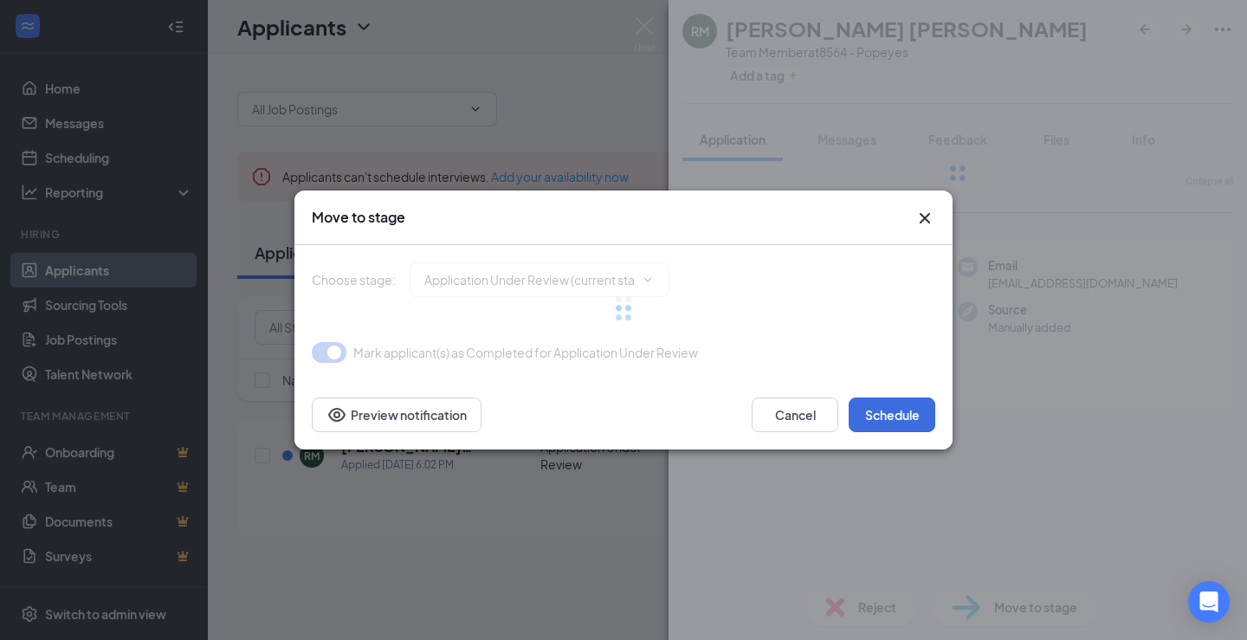
type input "Onsite Interview (next stage)"
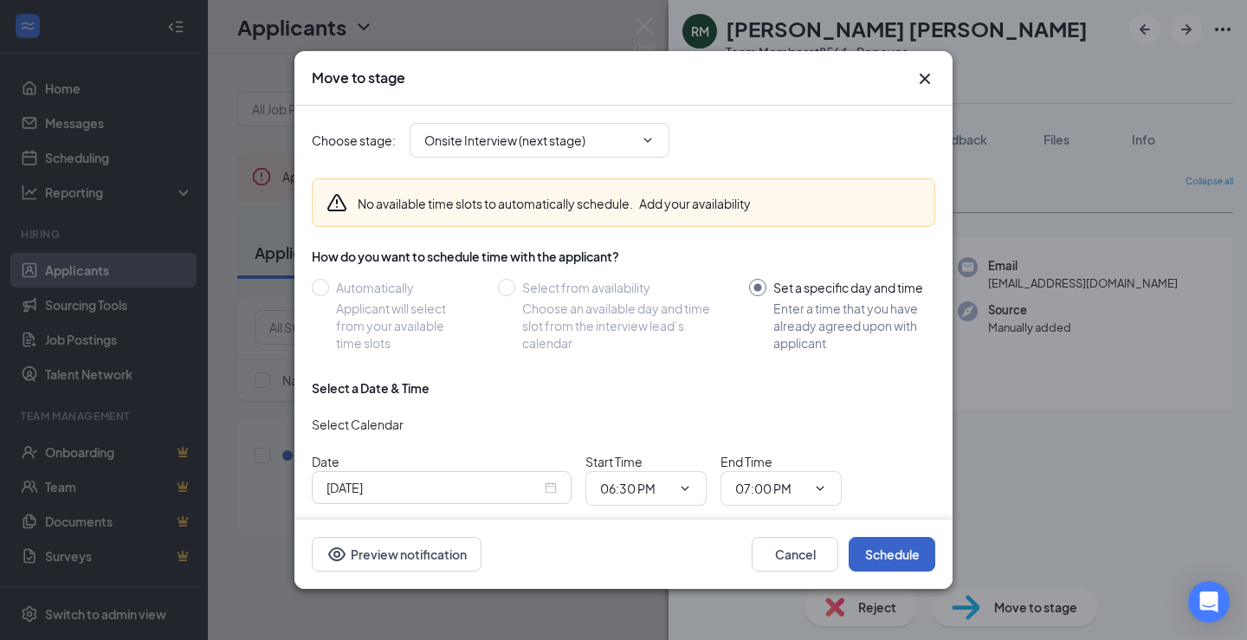
click at [871, 551] on button "Schedule" at bounding box center [892, 554] width 87 height 35
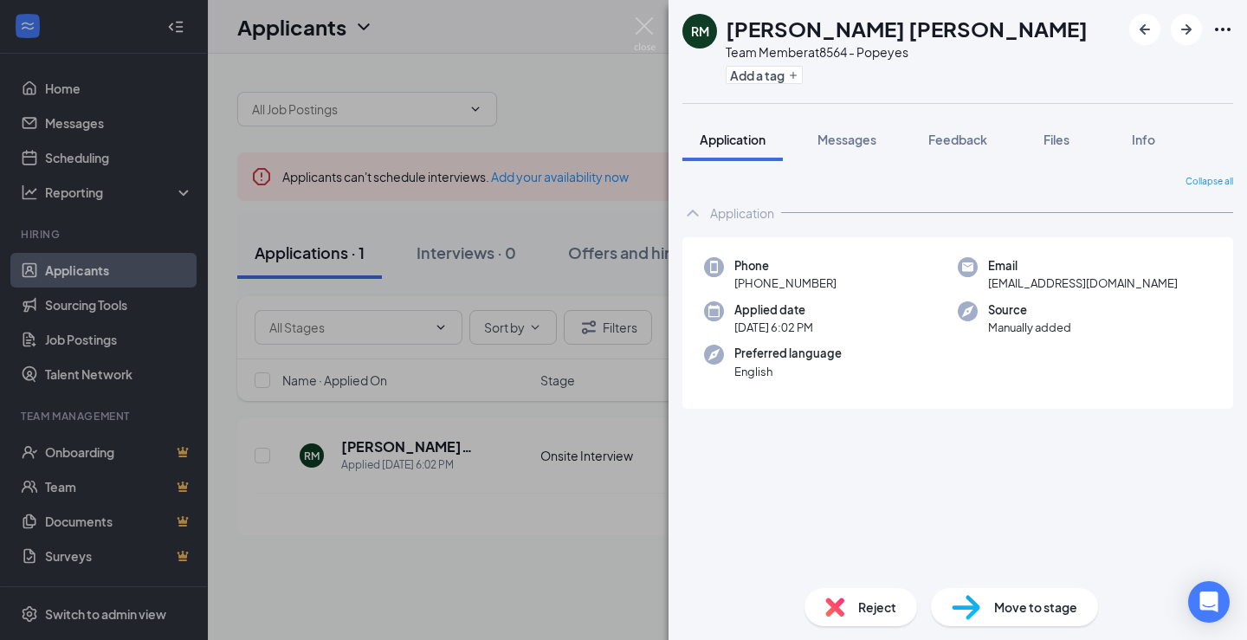
click at [996, 611] on span "Move to stage" at bounding box center [1035, 607] width 83 height 19
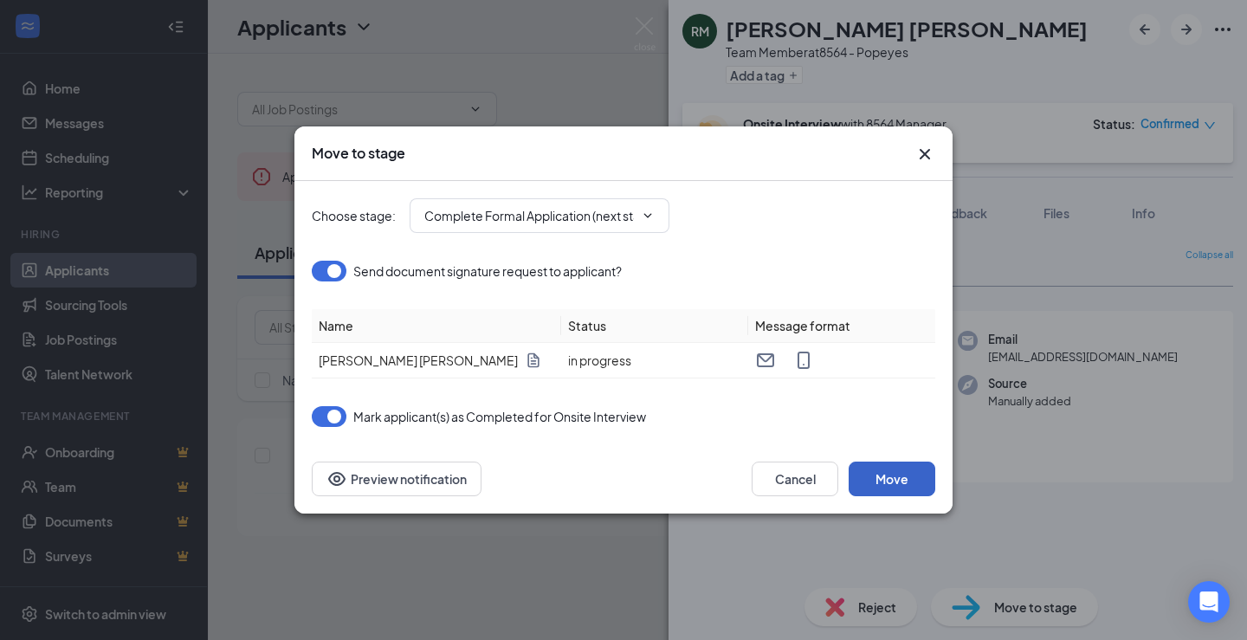
click at [883, 474] on button "Move" at bounding box center [892, 479] width 87 height 35
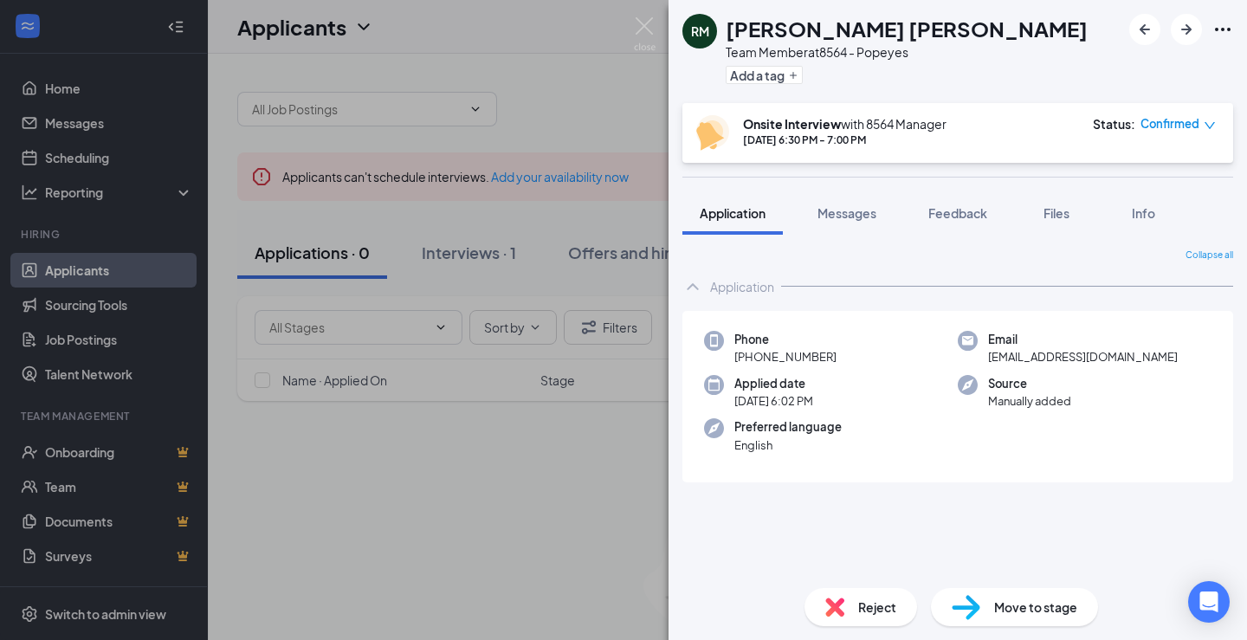
click at [1043, 602] on span "Move to stage" at bounding box center [1035, 607] width 83 height 19
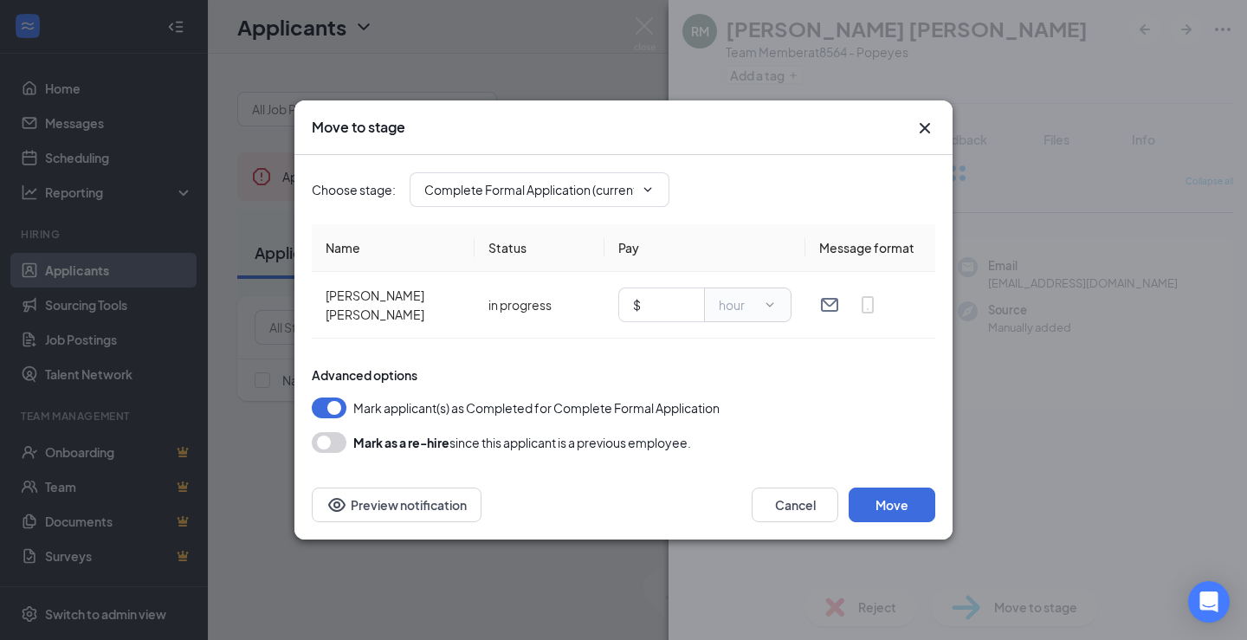
type input "Hiring Complete (final stage)"
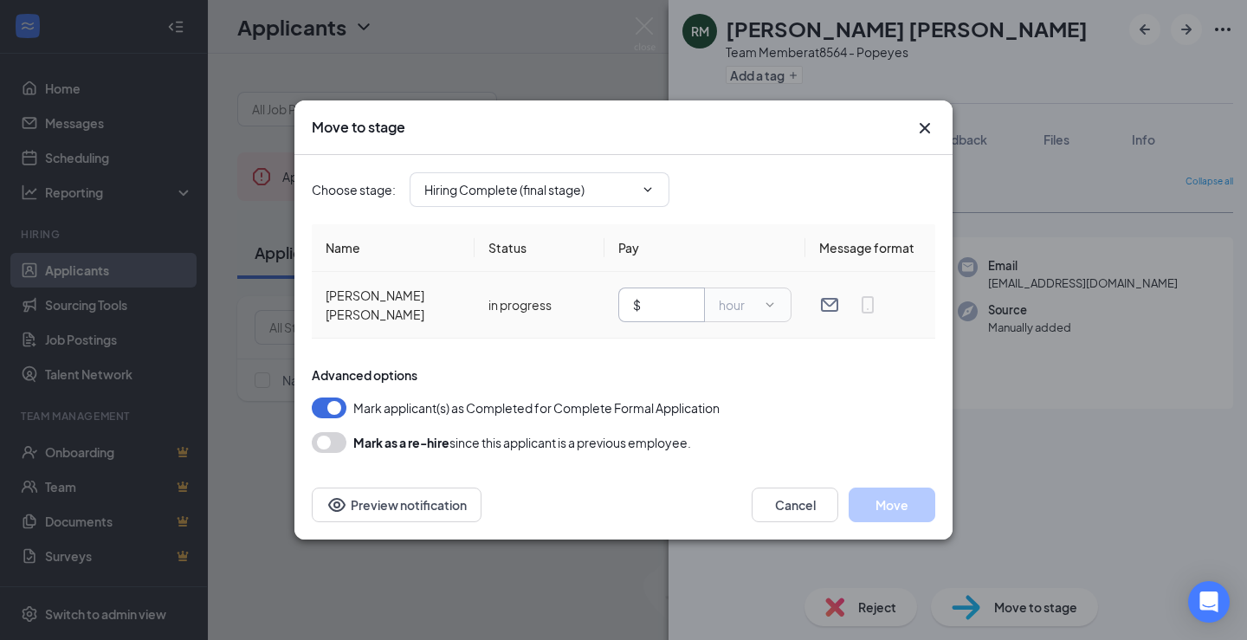
click at [671, 314] on span "$" at bounding box center [661, 305] width 87 height 35
type input "10"
click at [886, 507] on button "Move" at bounding box center [892, 505] width 87 height 35
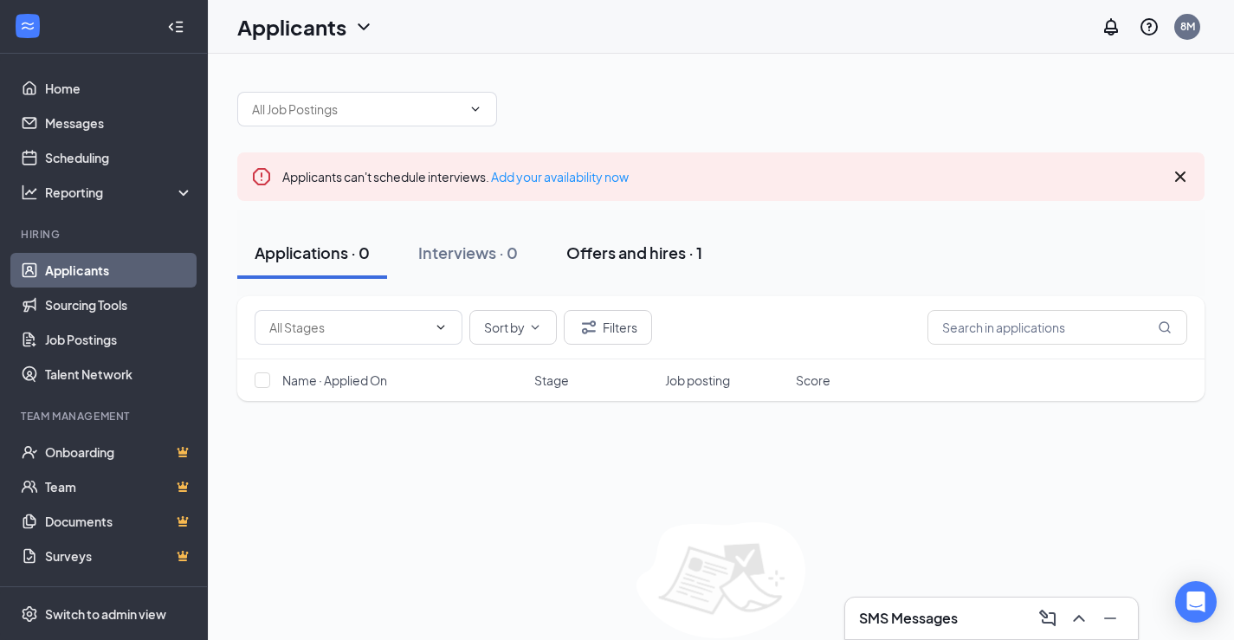
click at [632, 258] on div "Offers and hires · 1" at bounding box center [634, 253] width 136 height 22
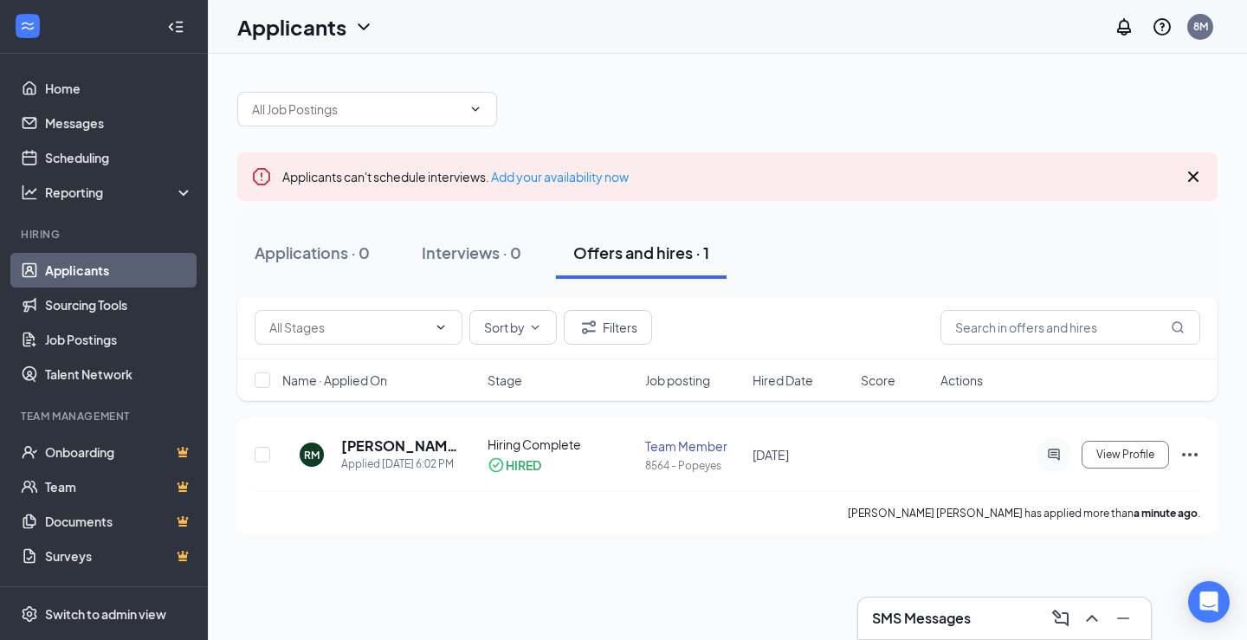
click at [632, 258] on div "Offers and hires · 1" at bounding box center [641, 253] width 136 height 22
